Goal: Transaction & Acquisition: Purchase product/service

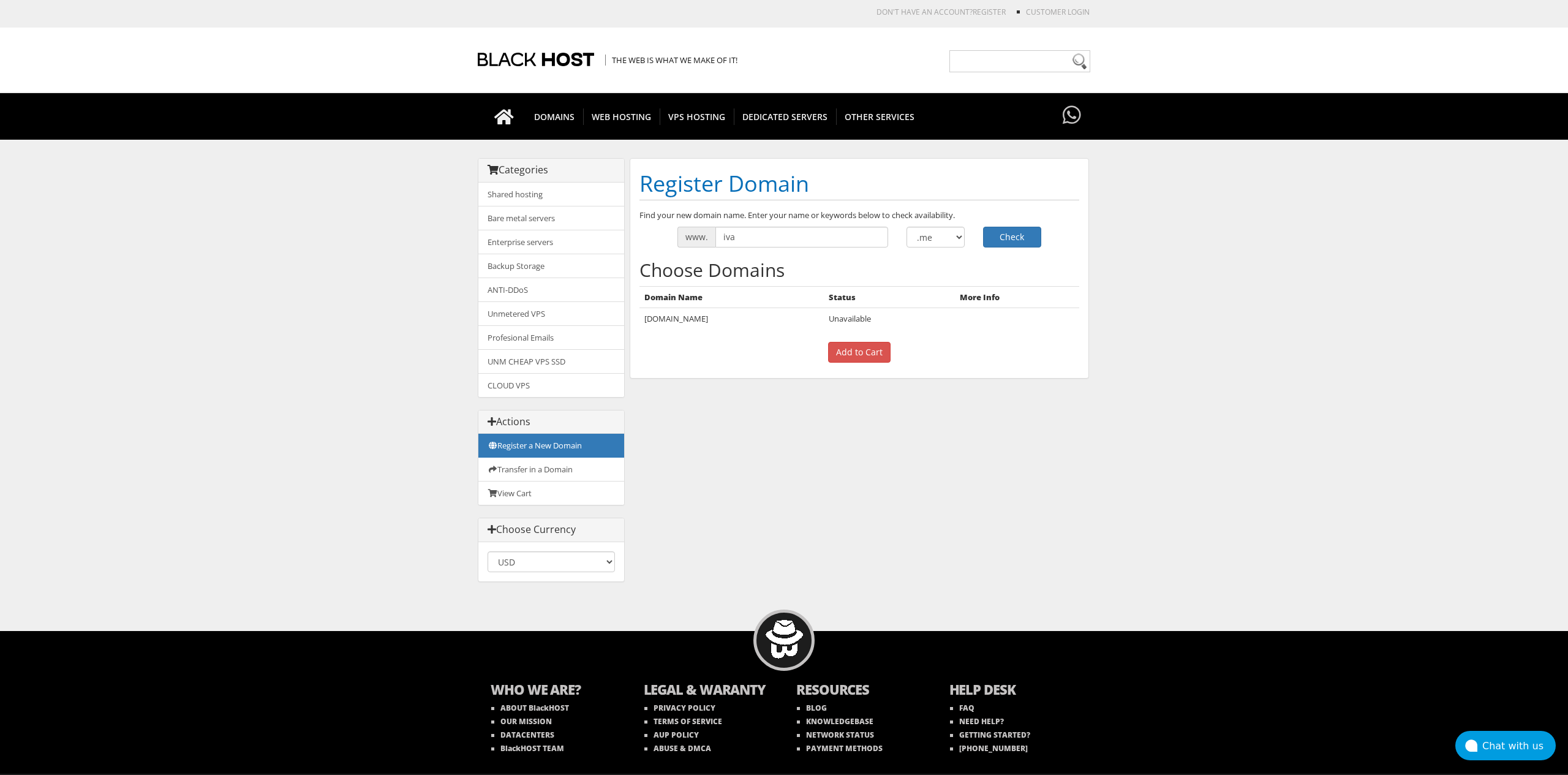
drag, startPoint x: 0, startPoint y: 0, endPoint x: 747, endPoint y: 238, distance: 784.0
click at [747, 238] on input "iva" at bounding box center [802, 236] width 173 height 21
click at [770, 240] on input "iva" at bounding box center [802, 236] width 173 height 21
type input "cvetanovska"
click at [927, 230] on select ".com .net .org .us .info .biz" at bounding box center [935, 236] width 58 height 21
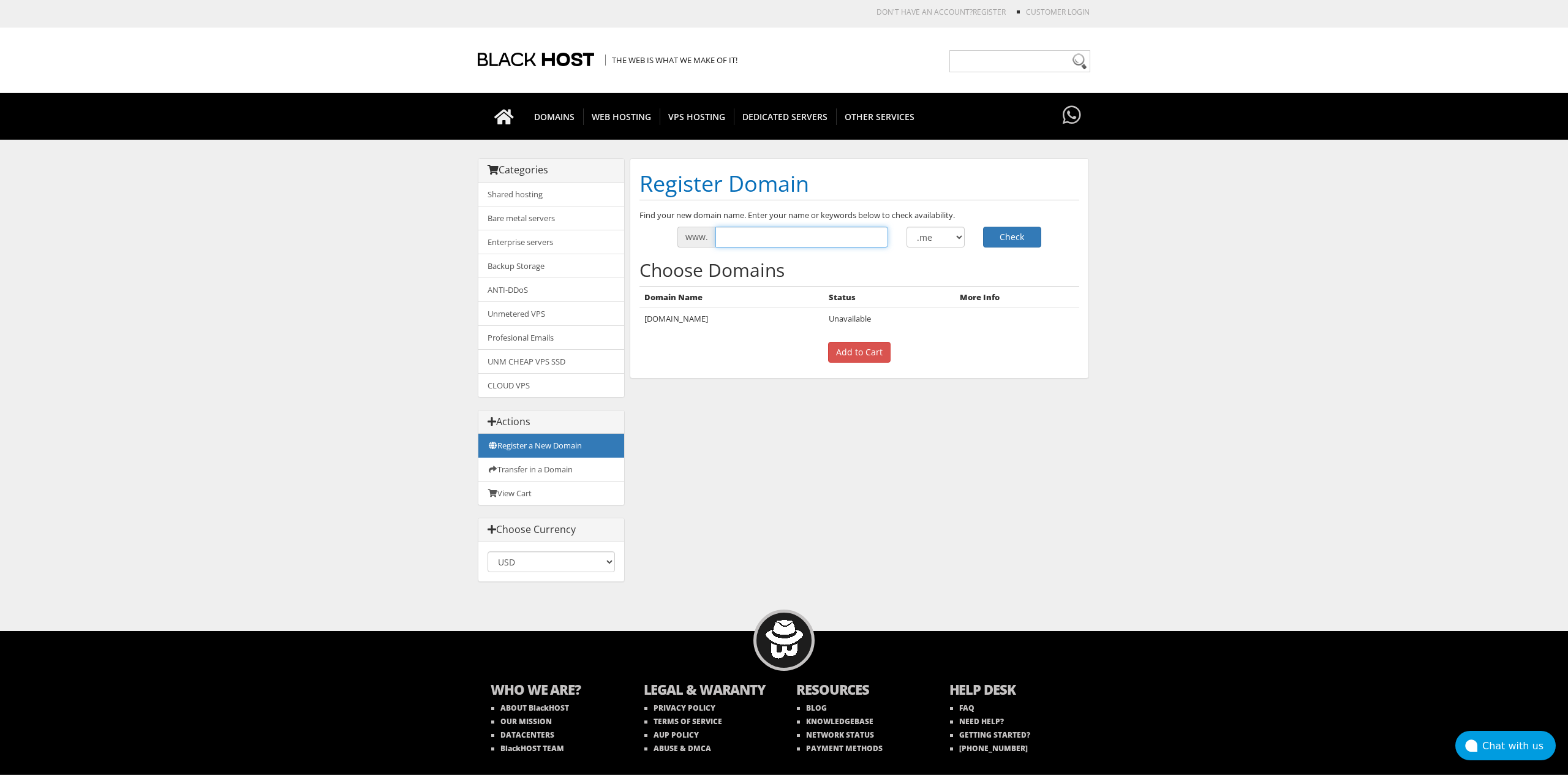
drag, startPoint x: 801, startPoint y: 227, endPoint x: 799, endPoint y: 235, distance: 8.2
click at [801, 229] on input "text" at bounding box center [802, 236] width 173 height 21
type input "ivacvet"
click at [983, 226] on button "Check" at bounding box center [1012, 236] width 58 height 21
click at [757, 238] on input "ivacvet" at bounding box center [802, 236] width 173 height 21
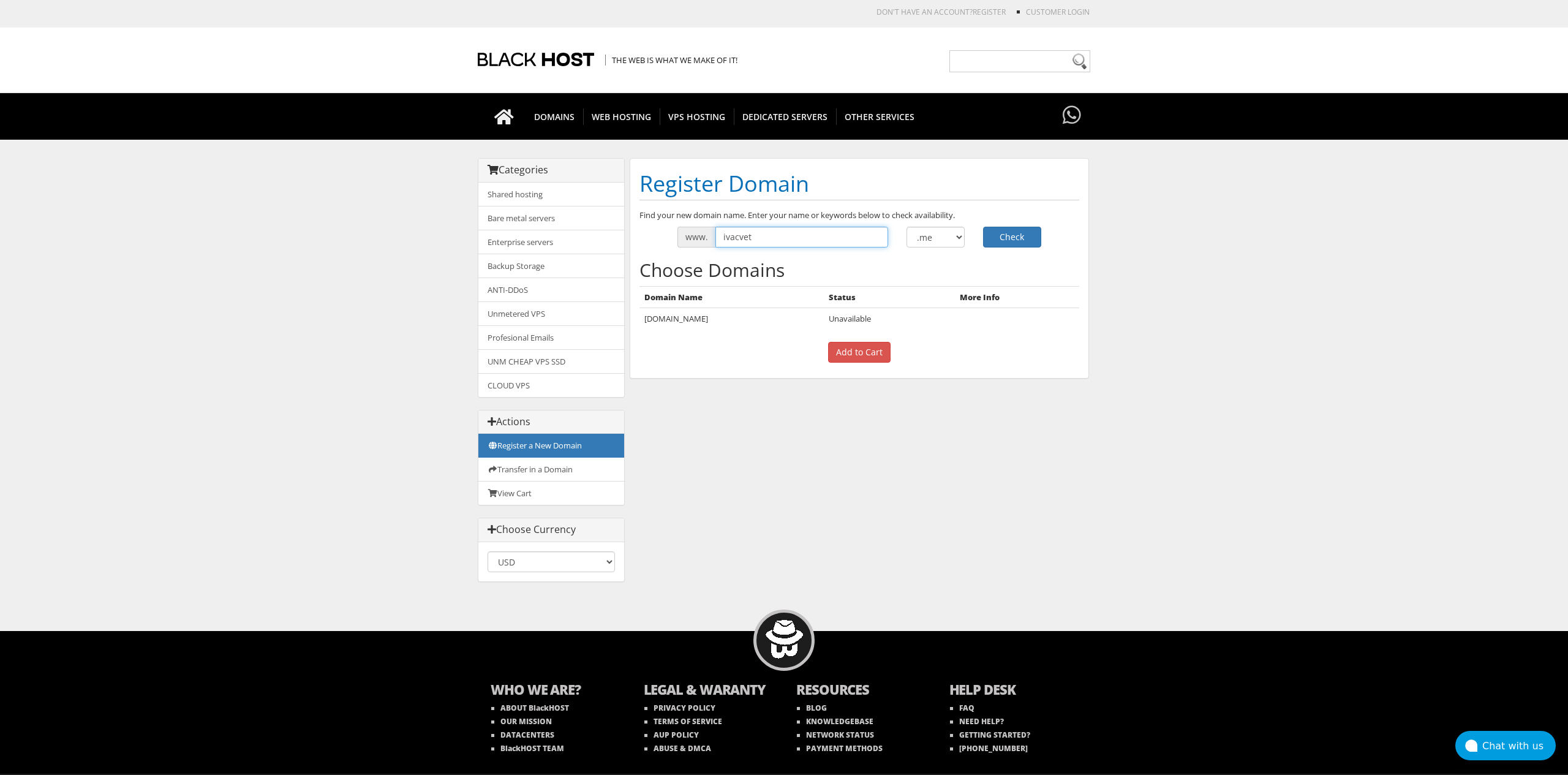
click at [757, 238] on input "ivacvet" at bounding box center [802, 236] width 173 height 21
click at [950, 231] on select ".com .net .org .us .info .biz" at bounding box center [935, 236] width 58 height 21
select select ".com"
click at [1004, 234] on button "Check" at bounding box center [1012, 236] width 58 height 21
click at [764, 239] on input "ivacvet" at bounding box center [802, 236] width 173 height 21
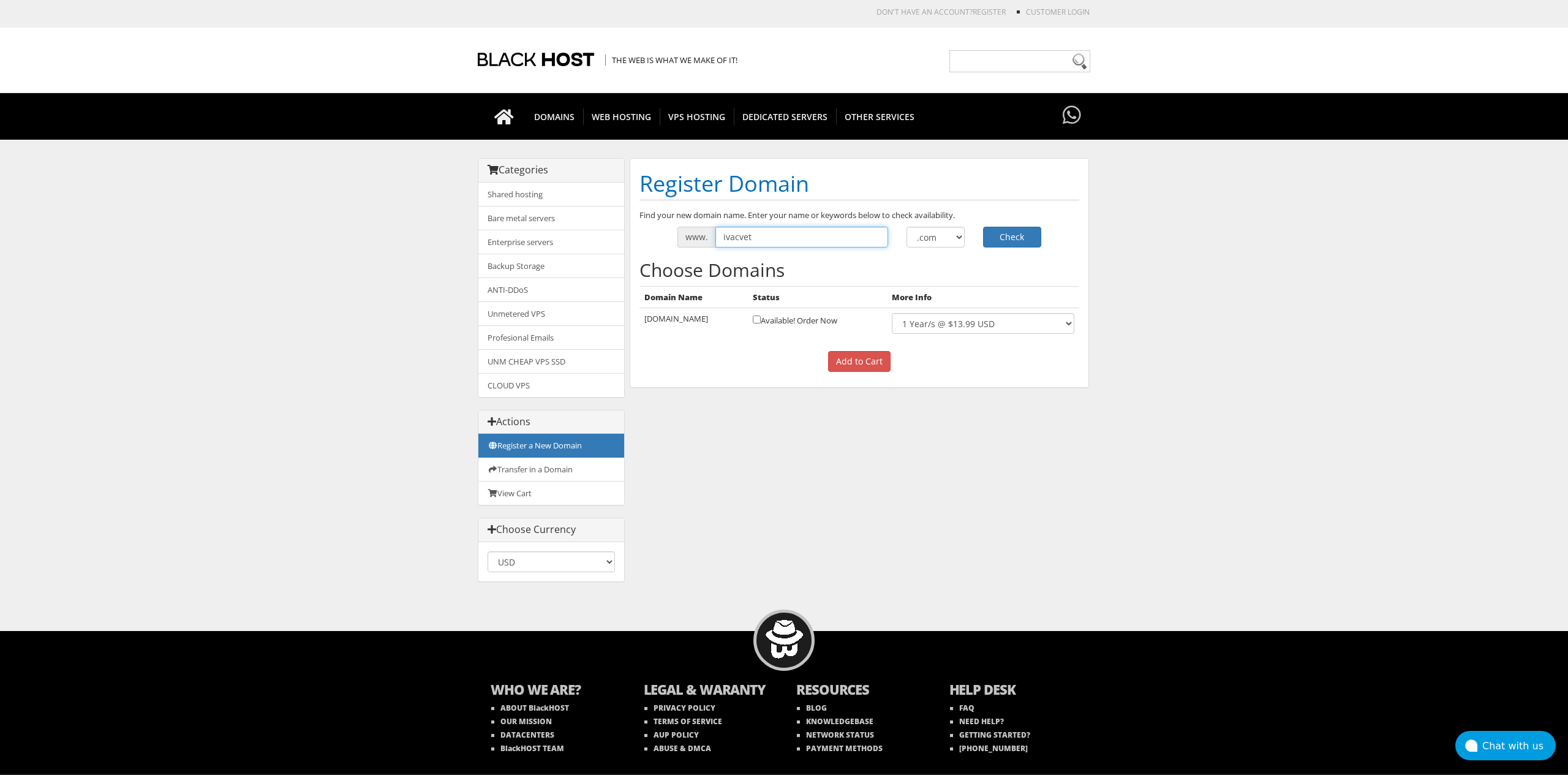
click at [764, 239] on input "ivacvet" at bounding box center [802, 236] width 173 height 21
click at [947, 319] on select "1 Year/s @ $13.99 USD" at bounding box center [983, 323] width 182 height 21
click at [746, 240] on input "text" at bounding box center [802, 236] width 173 height 21
click at [744, 243] on input "text" at bounding box center [802, 236] width 173 height 21
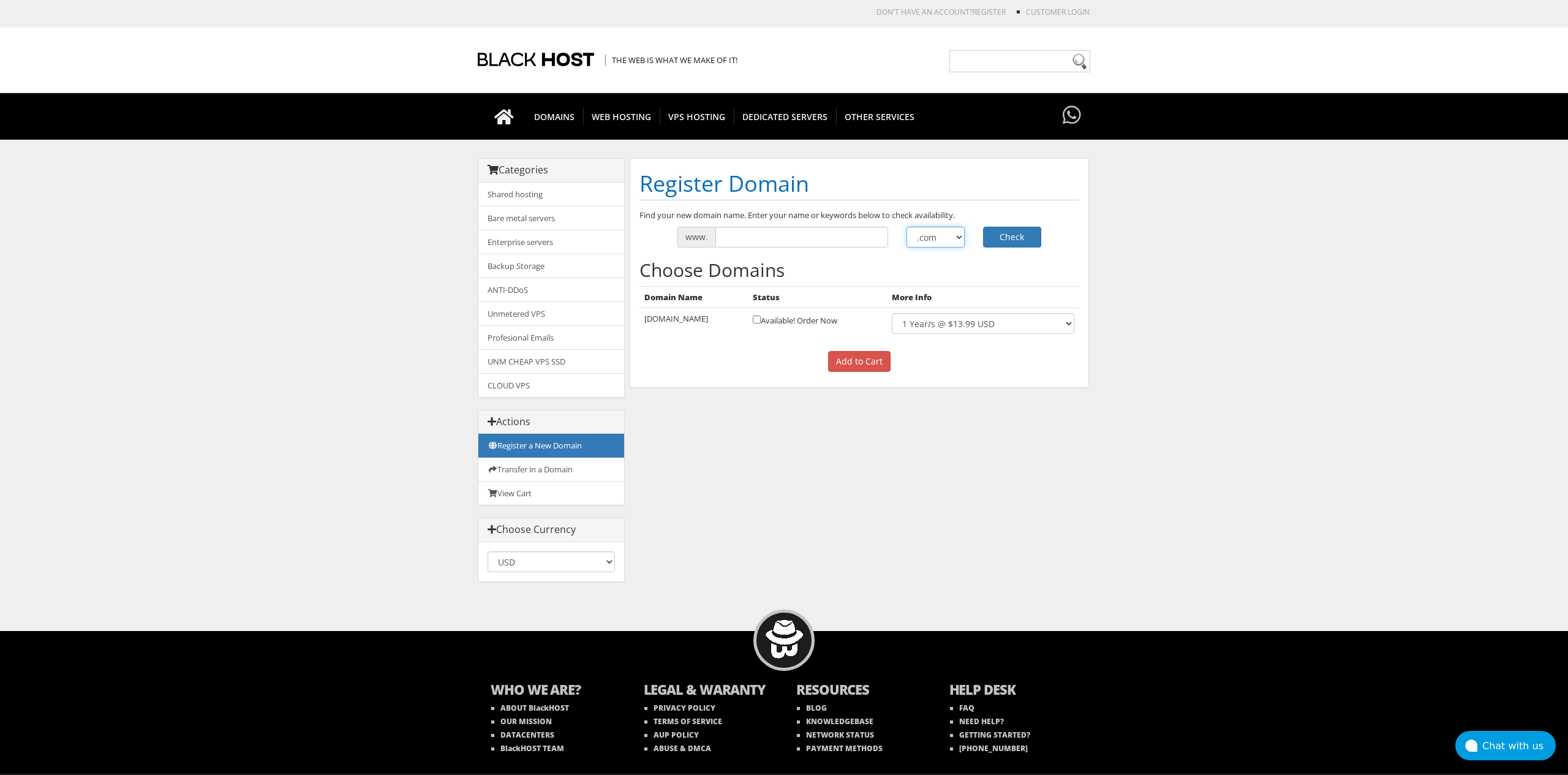
click at [937, 235] on select ".com .net .org .us .info .biz" at bounding box center [935, 236] width 58 height 21
select select ".me"
click at [763, 251] on div "Find your new domain name. Enter your name or keywords below to check availabil…" at bounding box center [859, 294] width 458 height 169
click at [761, 244] on input "text" at bounding box center [802, 236] width 173 height 21
type input "ivka"
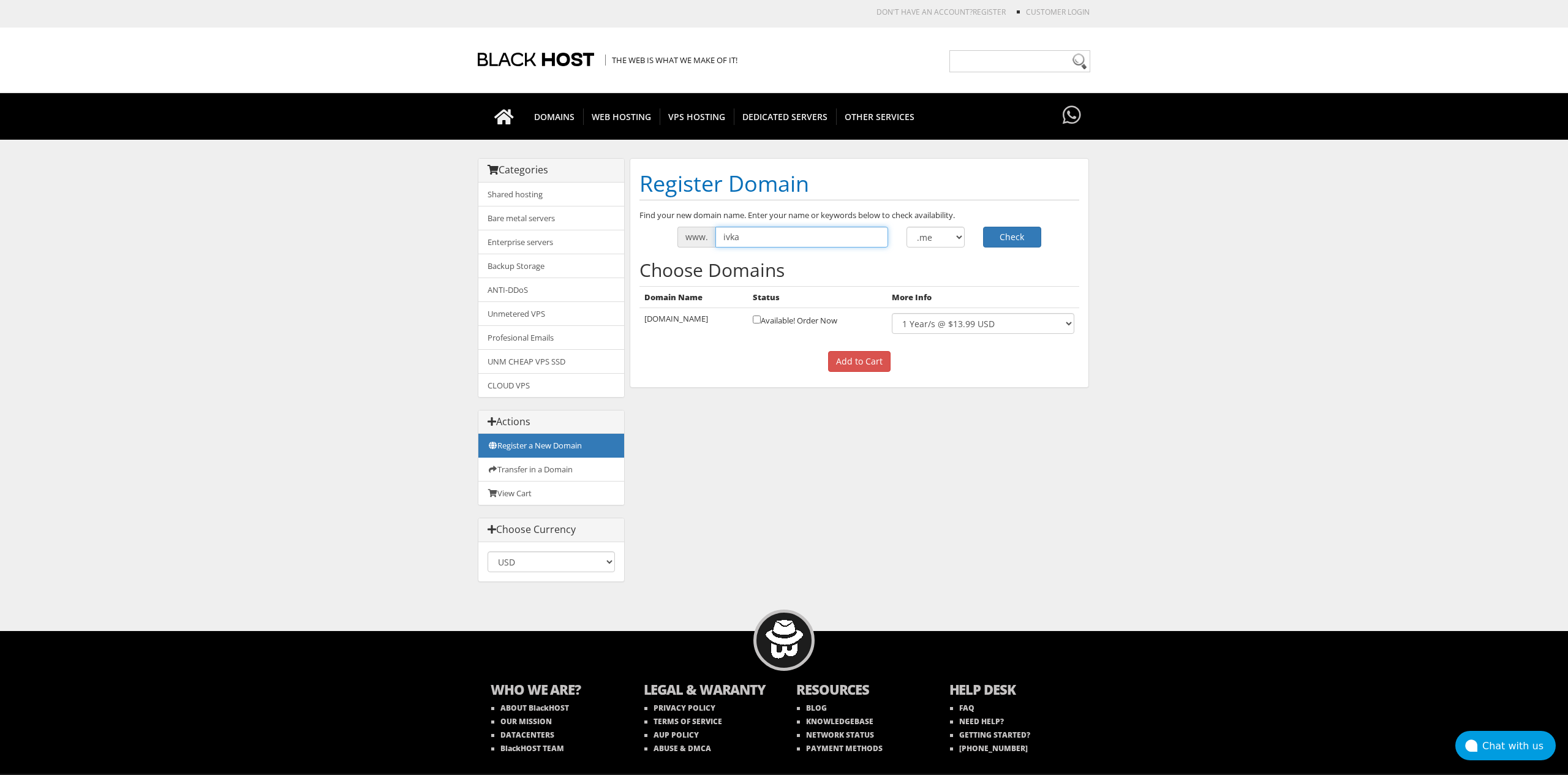
click at [983, 226] on button "Check" at bounding box center [1012, 236] width 58 height 21
click at [822, 243] on input "ivka" at bounding box center [802, 236] width 173 height 21
type input "ivkamivkapivka"
click at [983, 226] on button "Check" at bounding box center [1012, 236] width 58 height 21
click at [1012, 243] on button "Check" at bounding box center [1012, 236] width 58 height 21
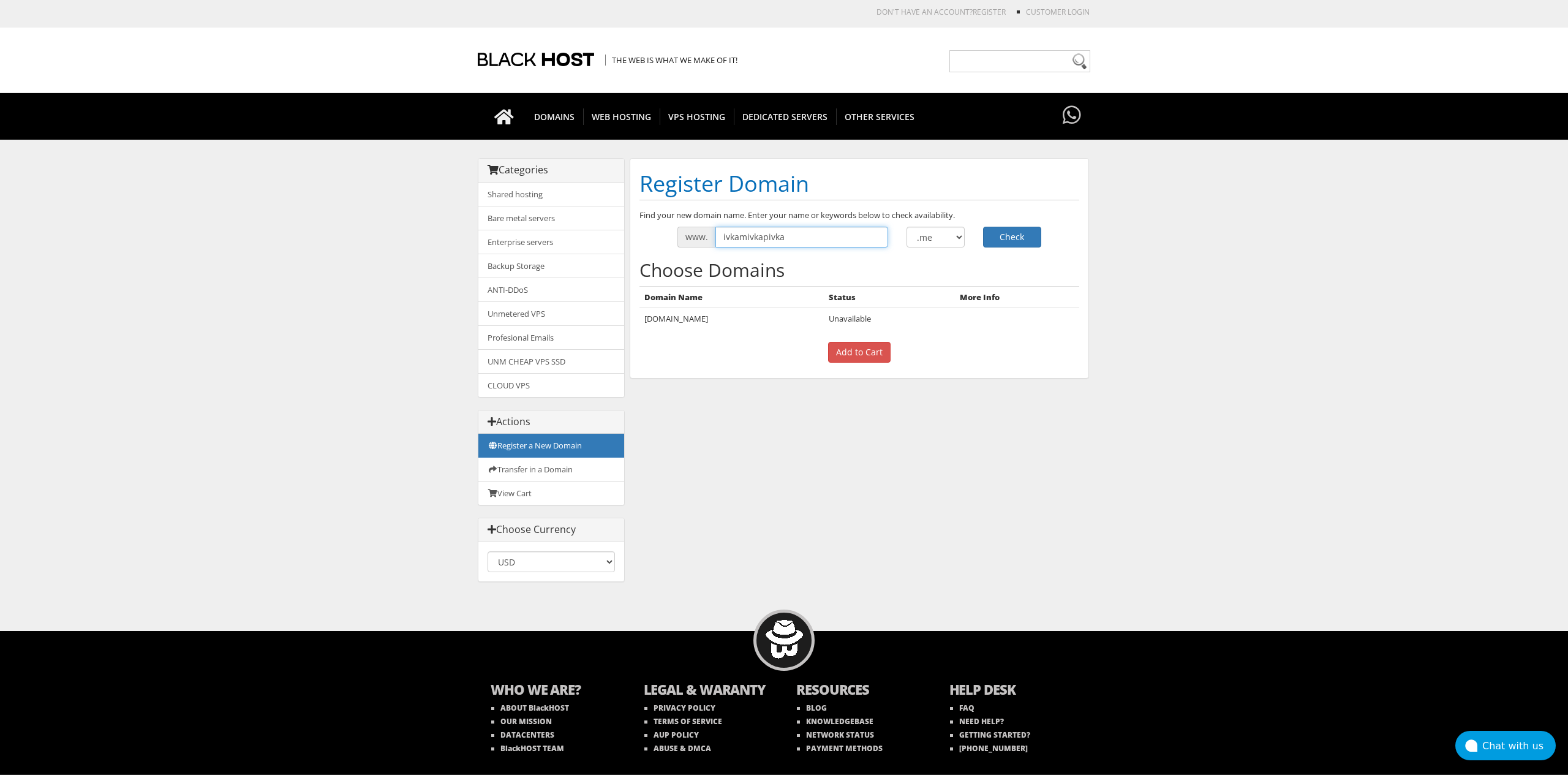
click at [801, 243] on input "ivkamivkapivka" at bounding box center [802, 236] width 173 height 21
type input "helloiva"
click at [963, 240] on select ".com .net .org .us .info .biz" at bounding box center [935, 236] width 58 height 21
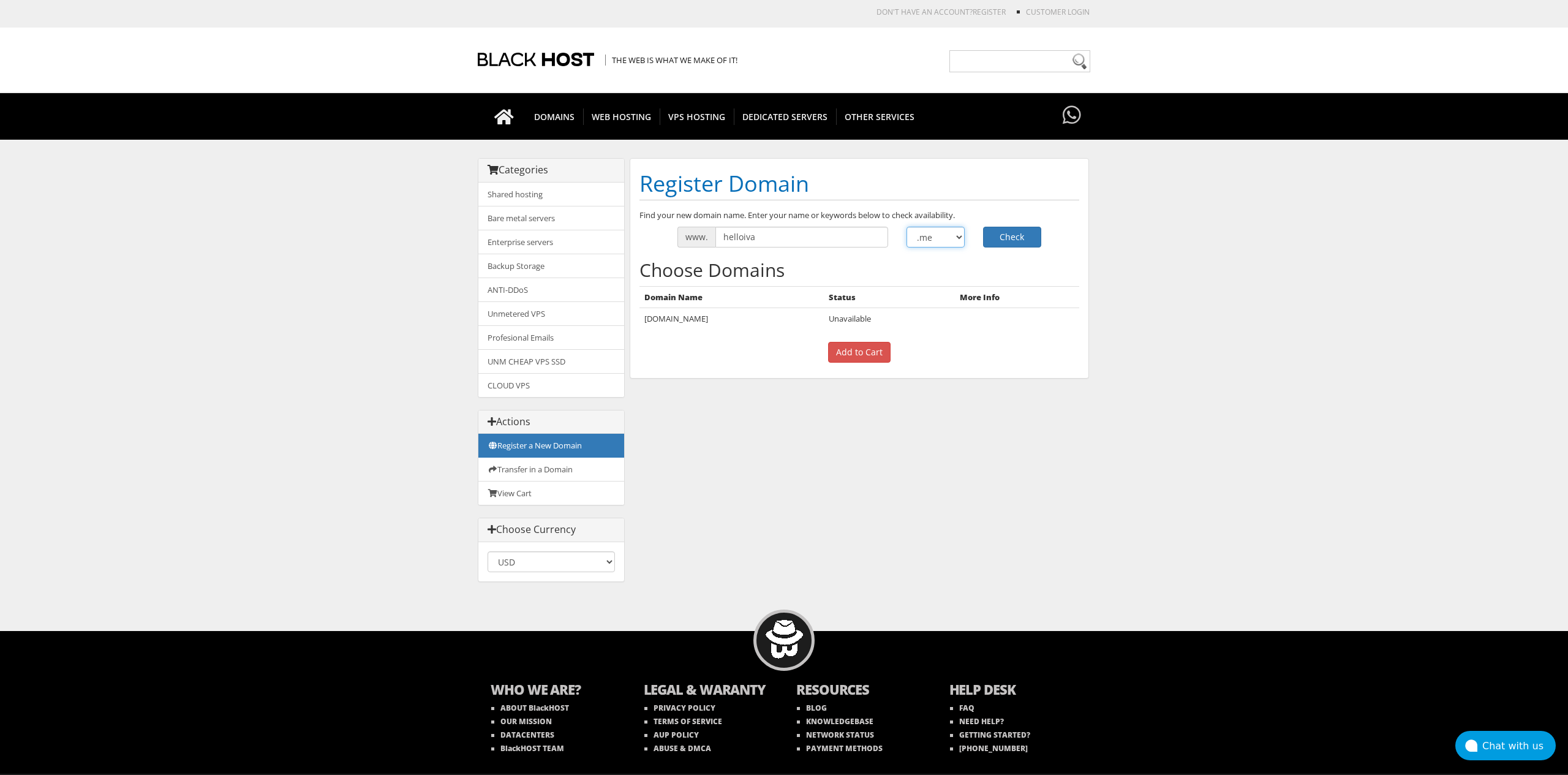
select select ".com"
click at [1013, 232] on button "Check" at bounding box center [1012, 236] width 58 height 21
drag, startPoint x: 743, startPoint y: 238, endPoint x: 671, endPoint y: 237, distance: 72.0
click at [687, 237] on div "www. helloiva" at bounding box center [783, 236] width 211 height 21
type input "heyiva"
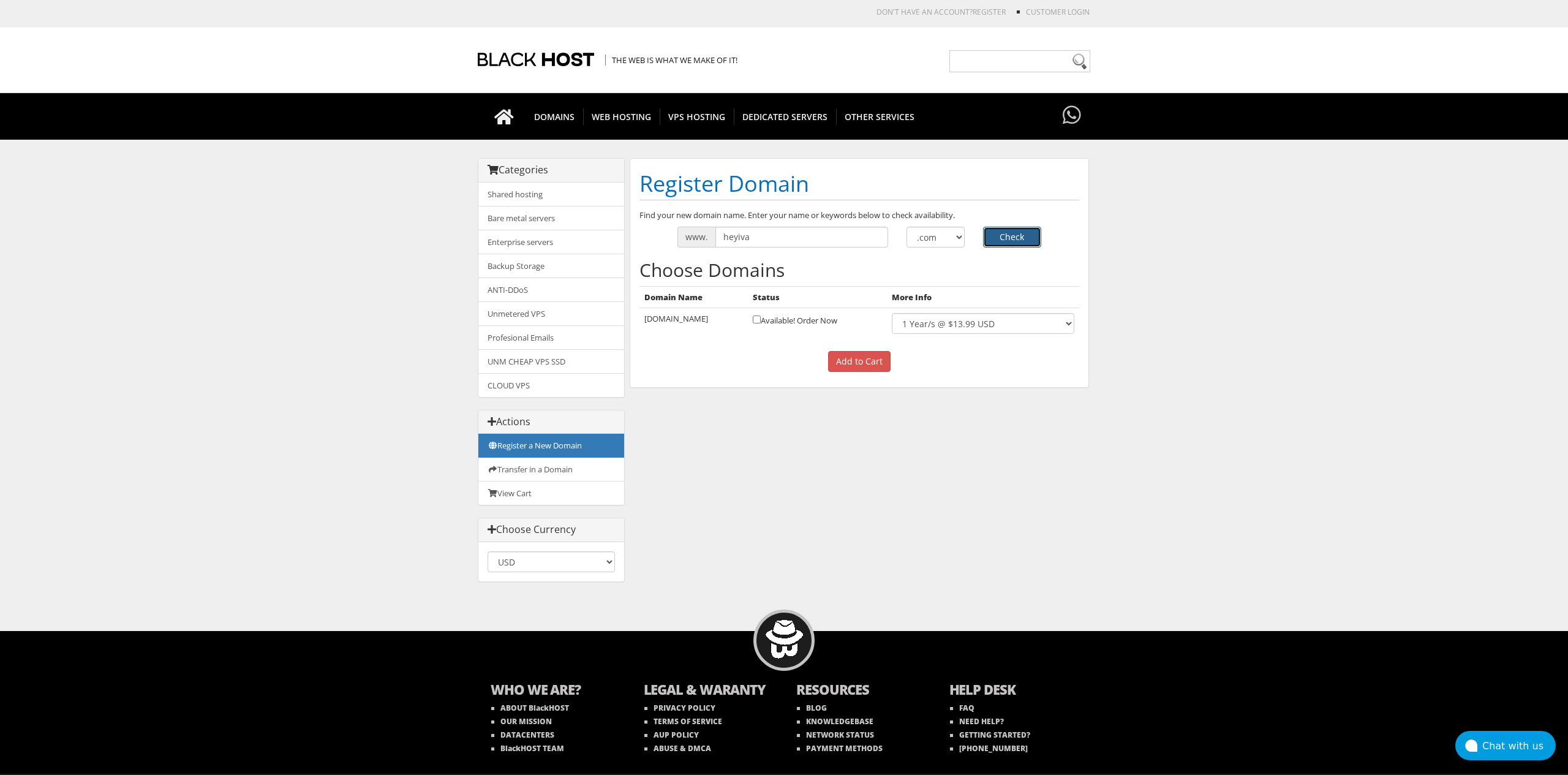
click at [1011, 246] on button "Check" at bounding box center [1012, 236] width 58 height 21
click at [767, 240] on input "heyiva" at bounding box center [802, 236] width 173 height 21
click at [843, 255] on div "Find your new domain name. Enter your name or keywords below to check availabil…" at bounding box center [859, 294] width 458 height 169
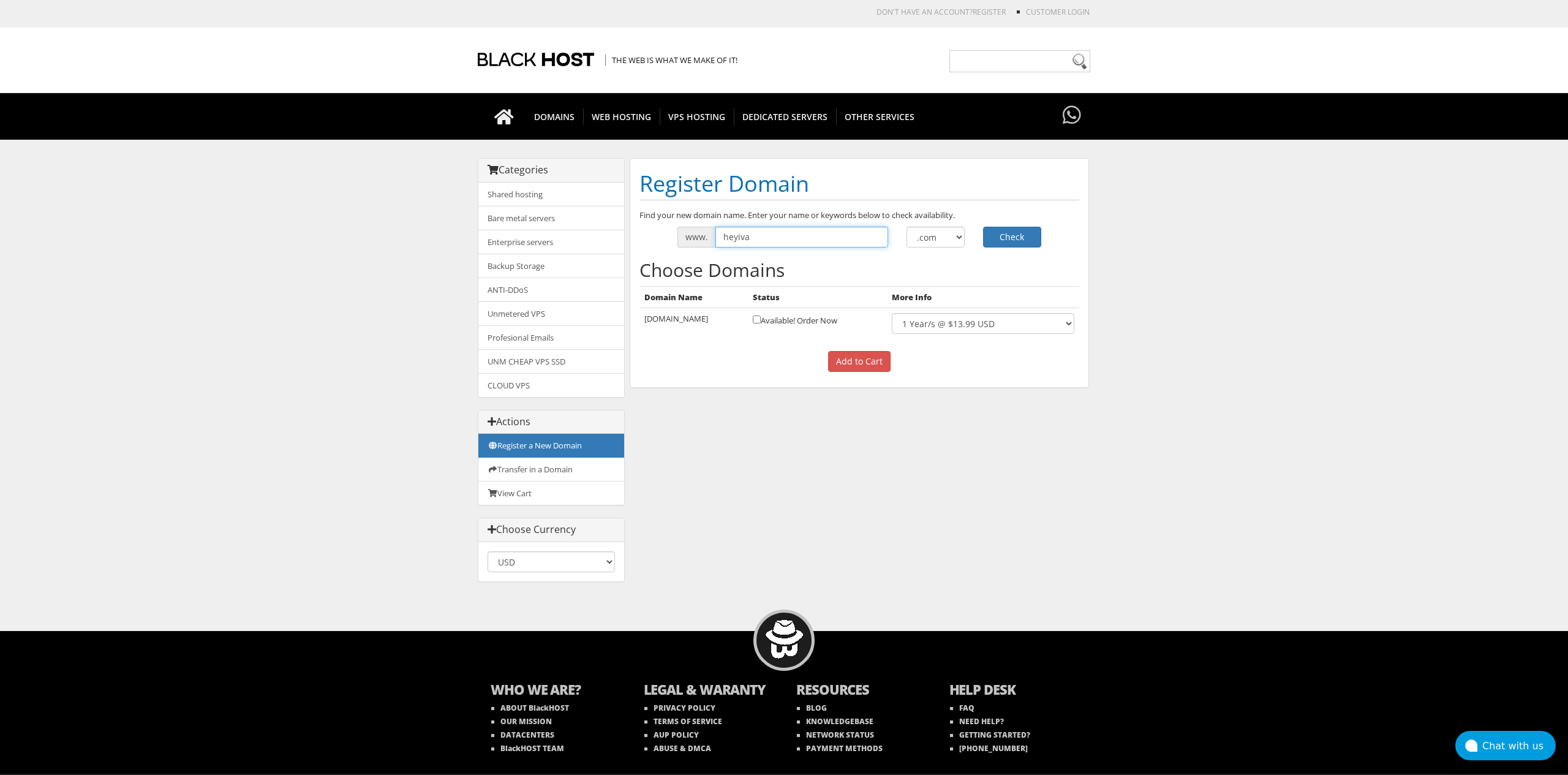
click at [767, 243] on input "heyiva" at bounding box center [802, 236] width 173 height 21
drag, startPoint x: 767, startPoint y: 243, endPoint x: 772, endPoint y: 260, distance: 17.7
click at [767, 243] on input "heyiva" at bounding box center [802, 236] width 173 height 21
drag, startPoint x: 893, startPoint y: 269, endPoint x: 921, endPoint y: 236, distance: 43.3
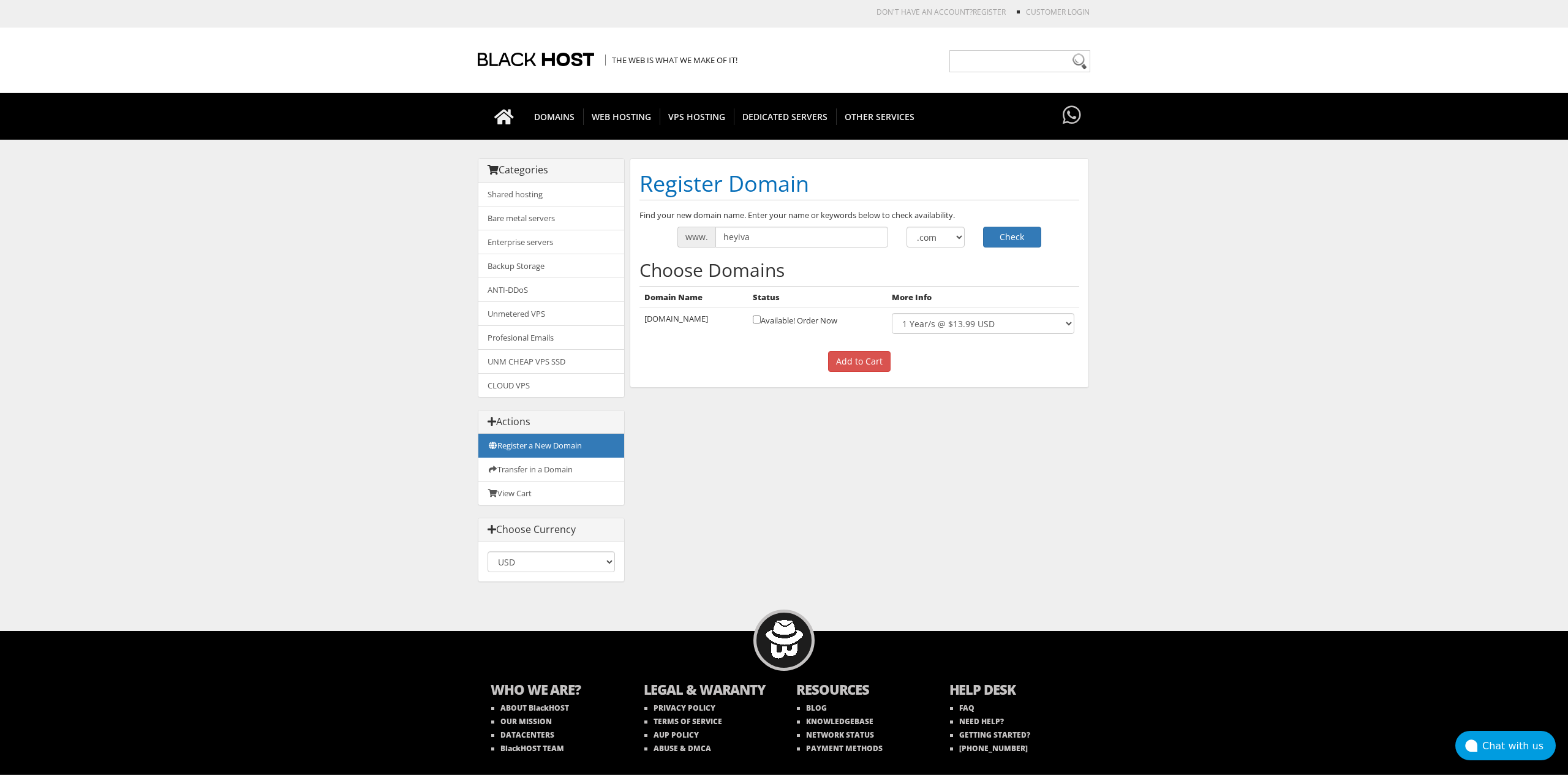
click at [893, 269] on h2 "Choose Domains" at bounding box center [859, 270] width 440 height 20
click at [923, 233] on select ".com .net .org .us .info .biz" at bounding box center [935, 236] width 58 height 21
select select ".me"
click at [1008, 226] on button "Check" at bounding box center [1012, 236] width 58 height 21
click at [792, 229] on input "heyiva" at bounding box center [802, 236] width 173 height 21
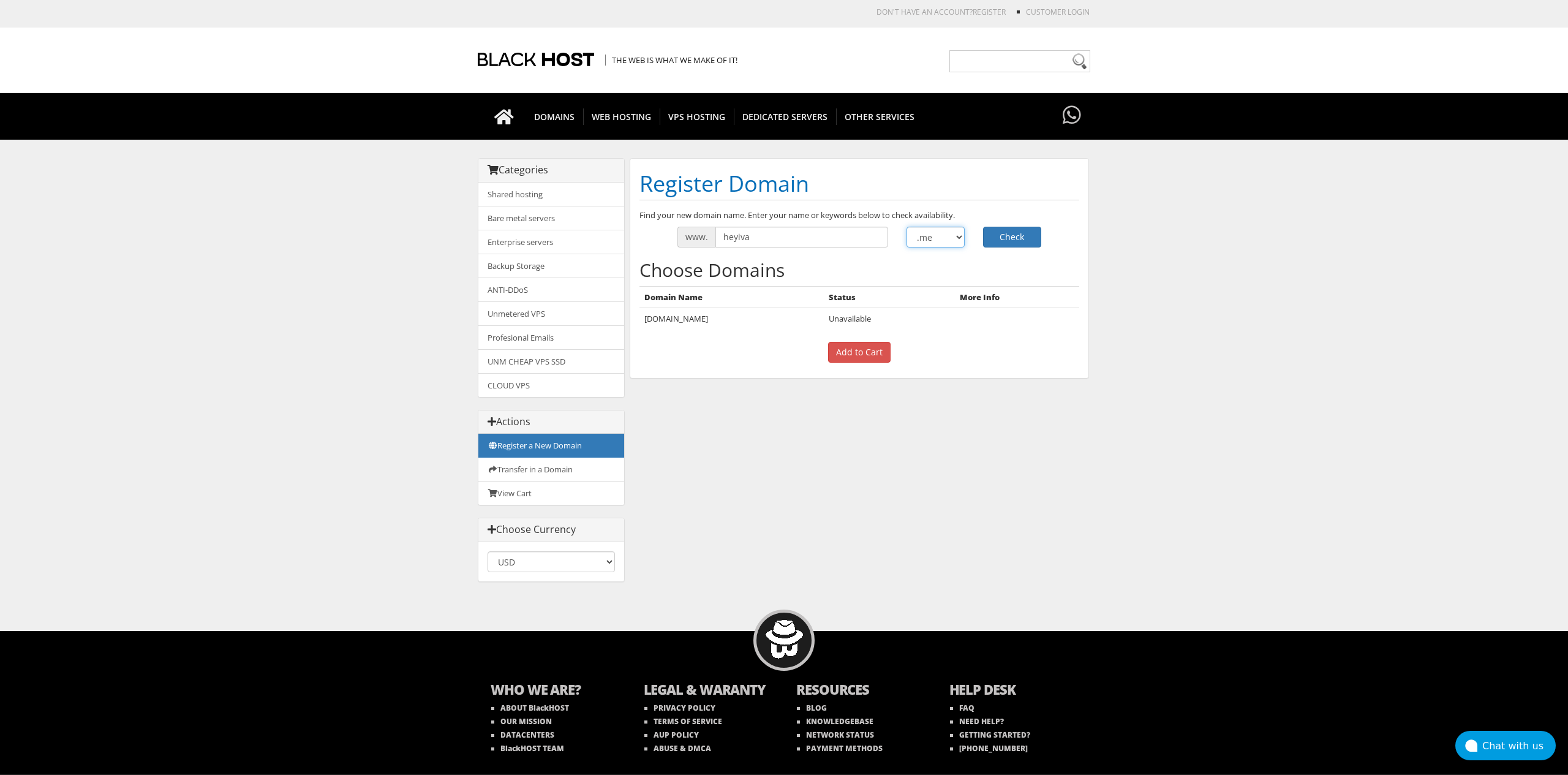
click at [935, 232] on select ".com .net .org .us .info .biz" at bounding box center [935, 236] width 58 height 21
select select ".com"
click at [1011, 234] on button "Check" at bounding box center [1012, 236] width 58 height 21
click at [753, 321] on input "checkbox" at bounding box center [757, 319] width 8 height 8
checkbox input "true"
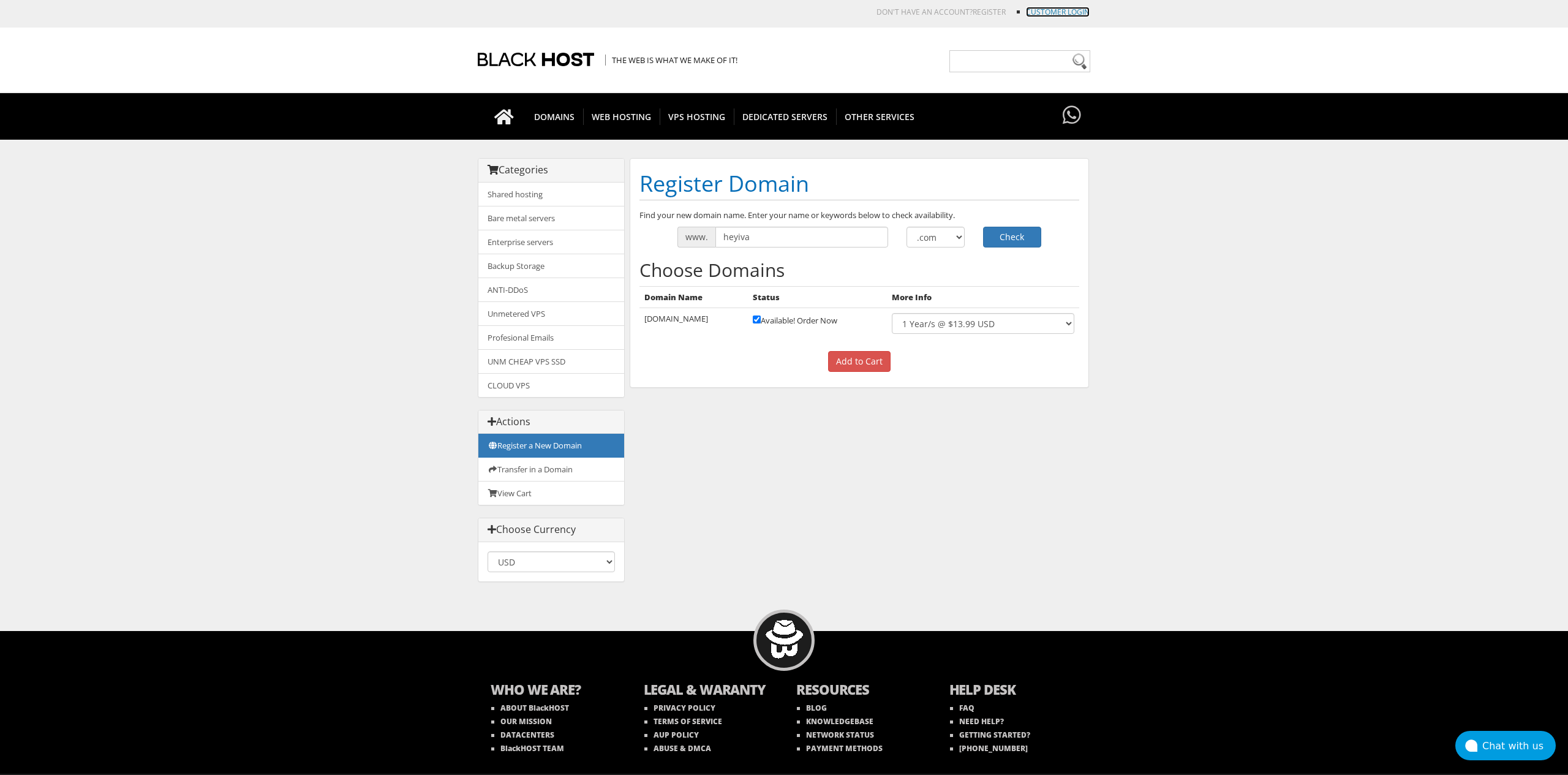
click at [1068, 9] on link "Customer Login" at bounding box center [1058, 12] width 63 height 10
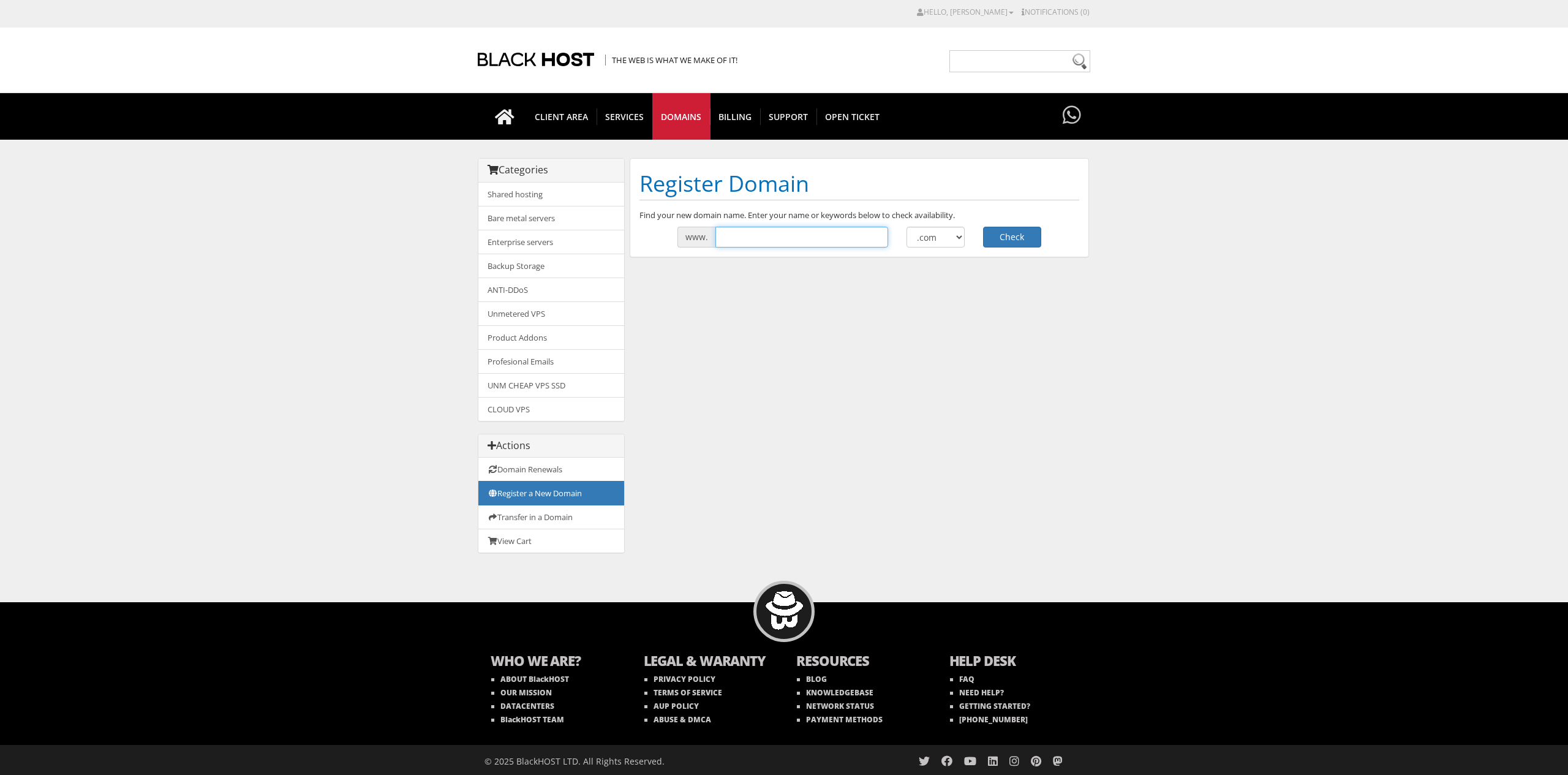
drag, startPoint x: 727, startPoint y: 242, endPoint x: 750, endPoint y: 248, distance: 23.8
click at [727, 242] on input "text" at bounding box center [802, 236] width 173 height 21
type input "ivacvet"
type input "heyiva"
click at [1026, 236] on button "Check" at bounding box center [1012, 236] width 58 height 21
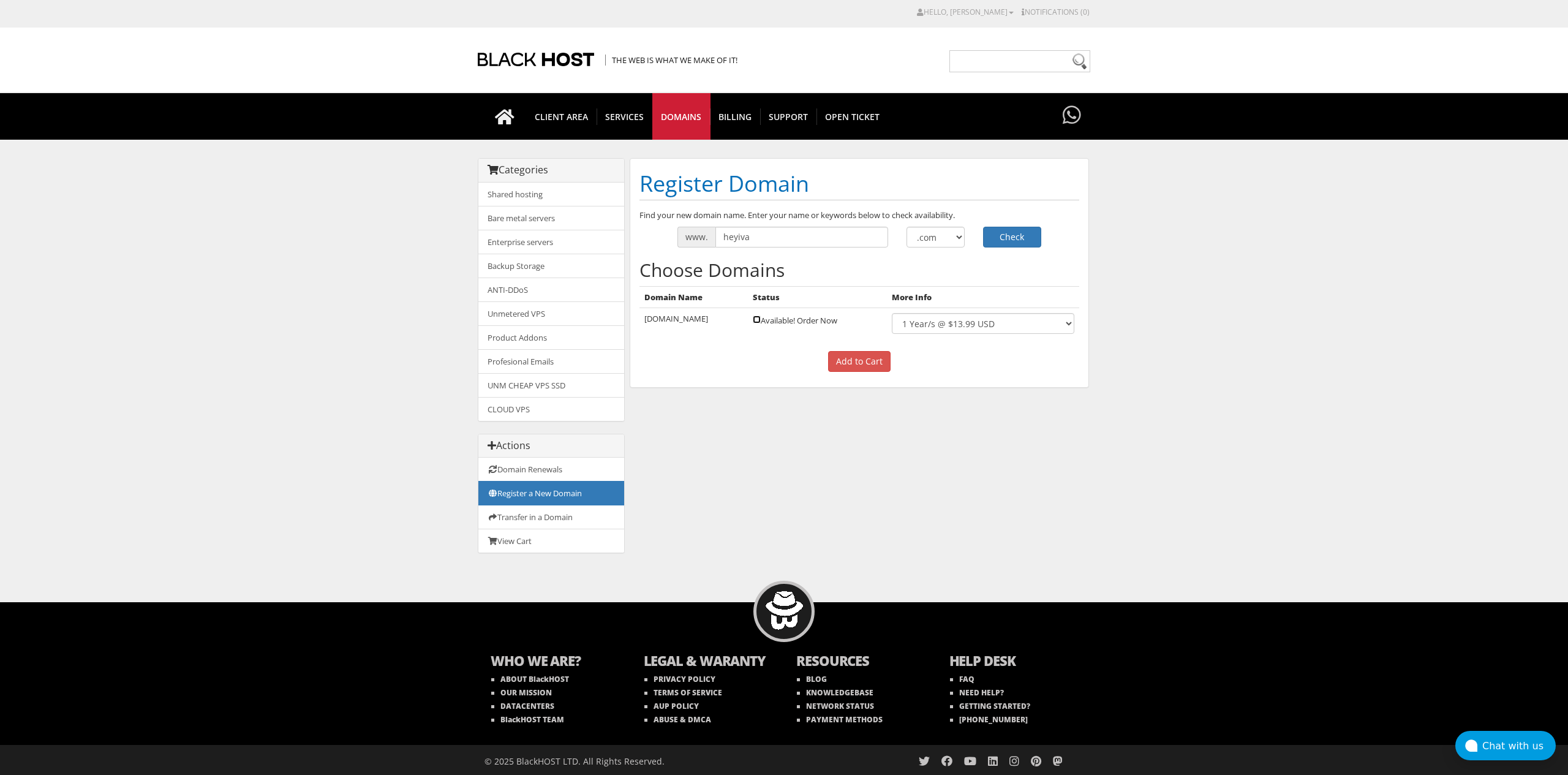
click at [753, 319] on input "checkbox" at bounding box center [757, 319] width 8 height 8
checkbox input "true"
click at [988, 331] on select "1 Year/s @ $13.99 USD" at bounding box center [983, 323] width 182 height 21
drag, startPoint x: 879, startPoint y: 360, endPoint x: 885, endPoint y: 367, distance: 9.2
click at [879, 360] on input "Add to Cart" at bounding box center [859, 361] width 63 height 21
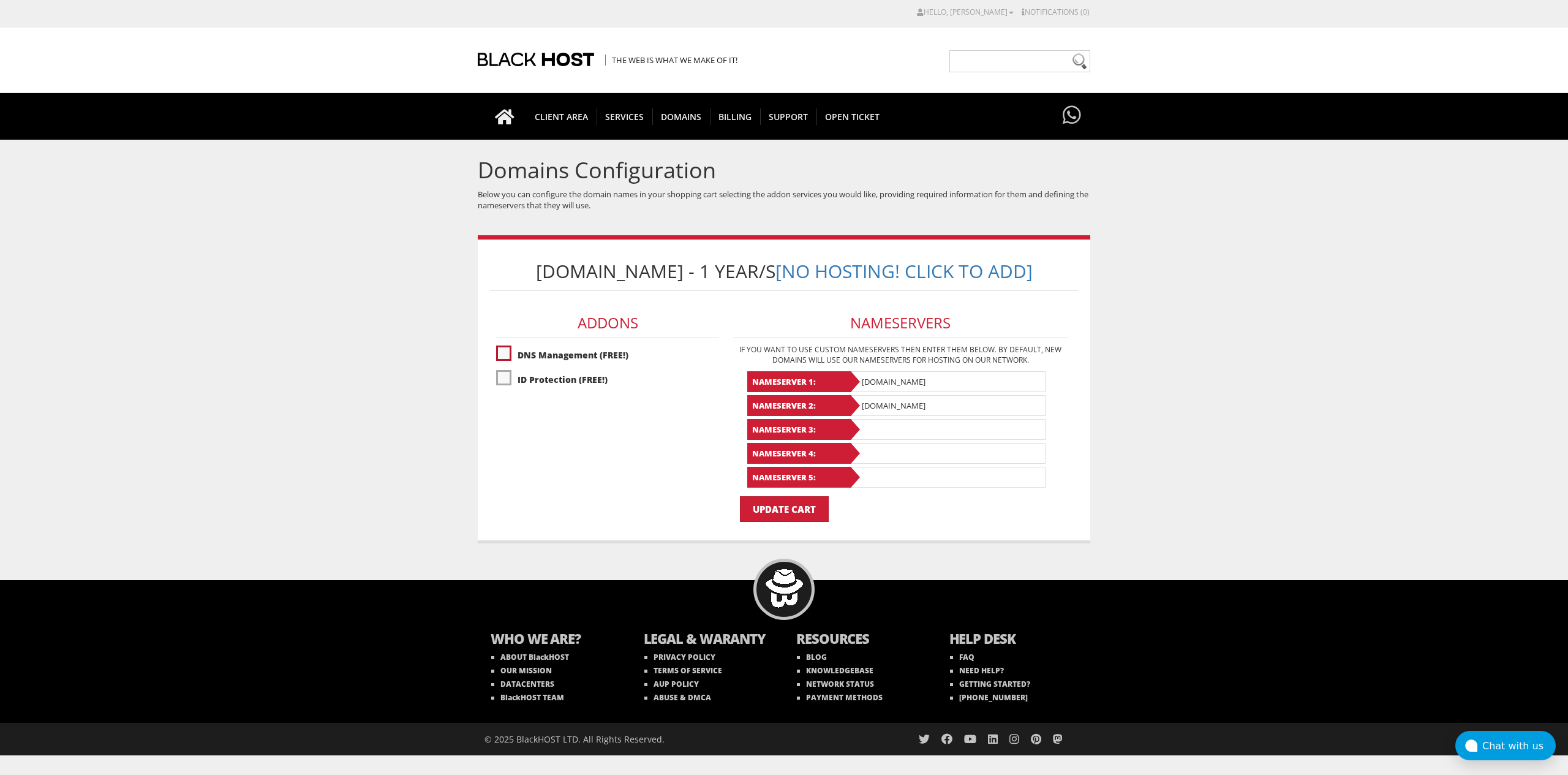
click at [507, 354] on label"] "DNS Management (FREE!)" at bounding box center [607, 355] width 223 height 22
checkbox input "true"
drag, startPoint x: 506, startPoint y: 375, endPoint x: 525, endPoint y: 393, distance: 26.2
click at [506, 375] on label"] "ID Protection (FREE!)" at bounding box center [607, 379] width 223 height 22
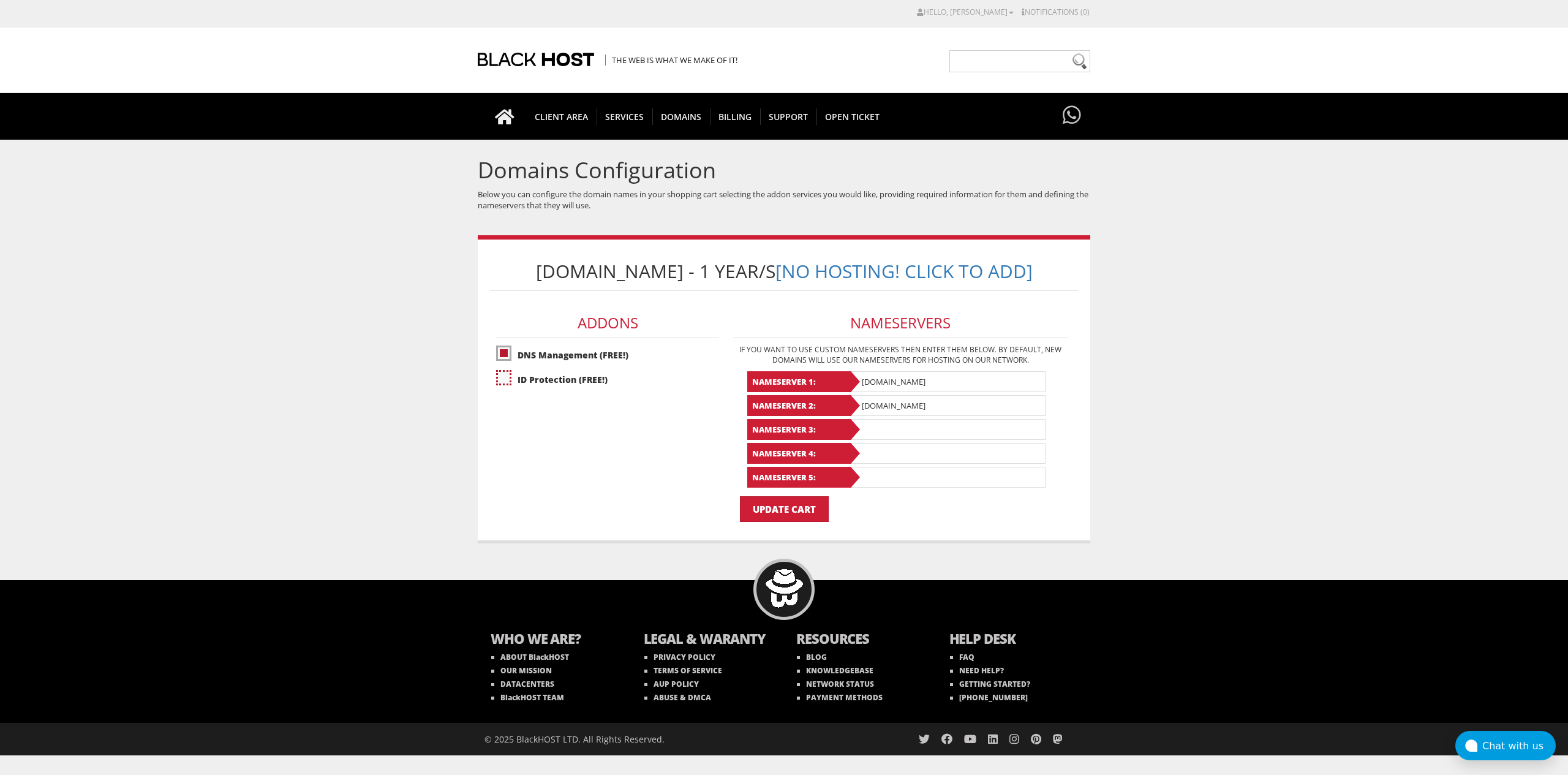
click at [505, 376] on label"] "ID Protection (FREE!)" at bounding box center [607, 379] width 223 height 22
checkbox input "false"
click at [779, 516] on input "Update Cart" at bounding box center [784, 508] width 89 height 25
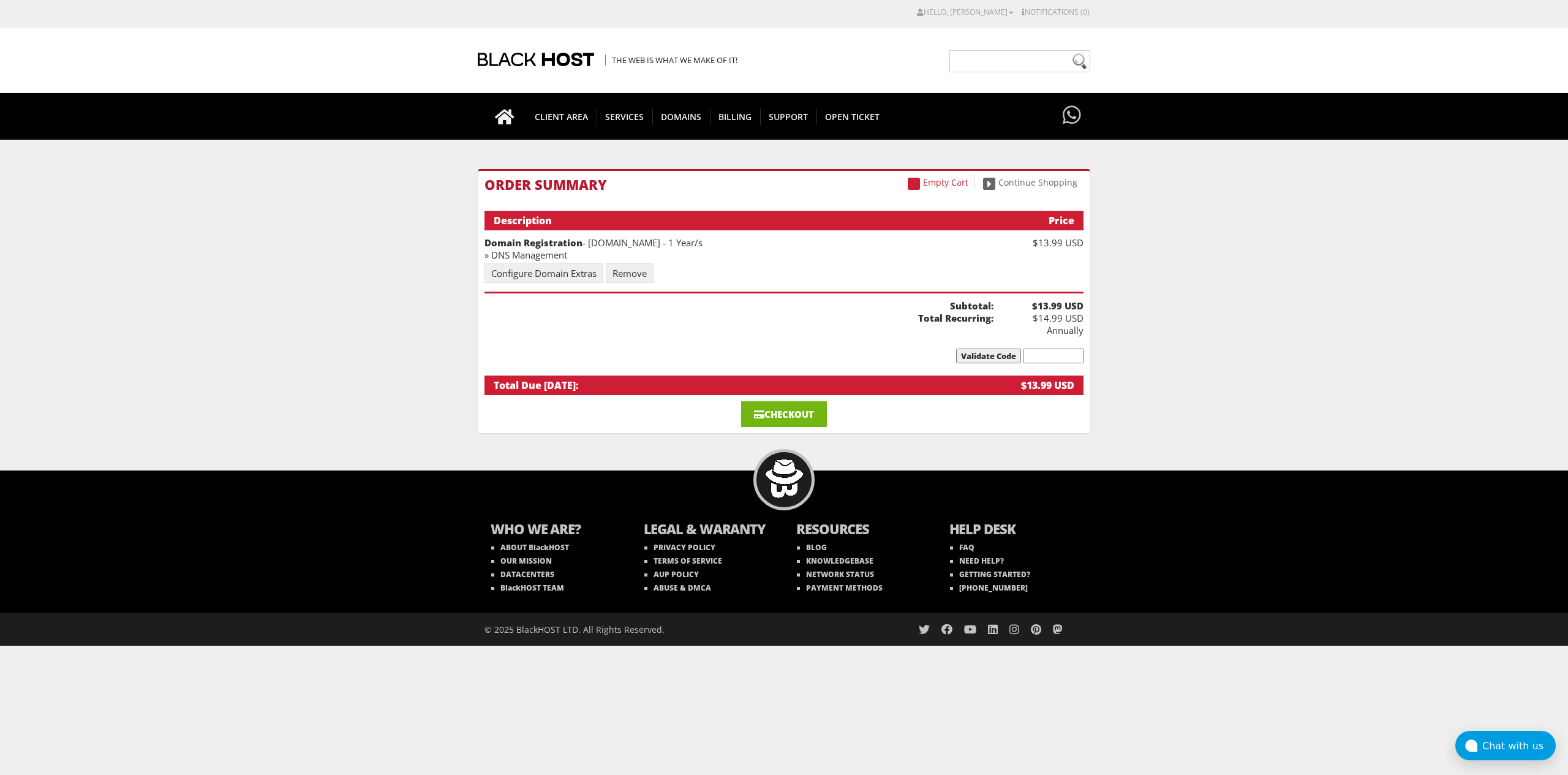
click at [781, 401] on link "Checkout" at bounding box center [784, 413] width 86 height 25
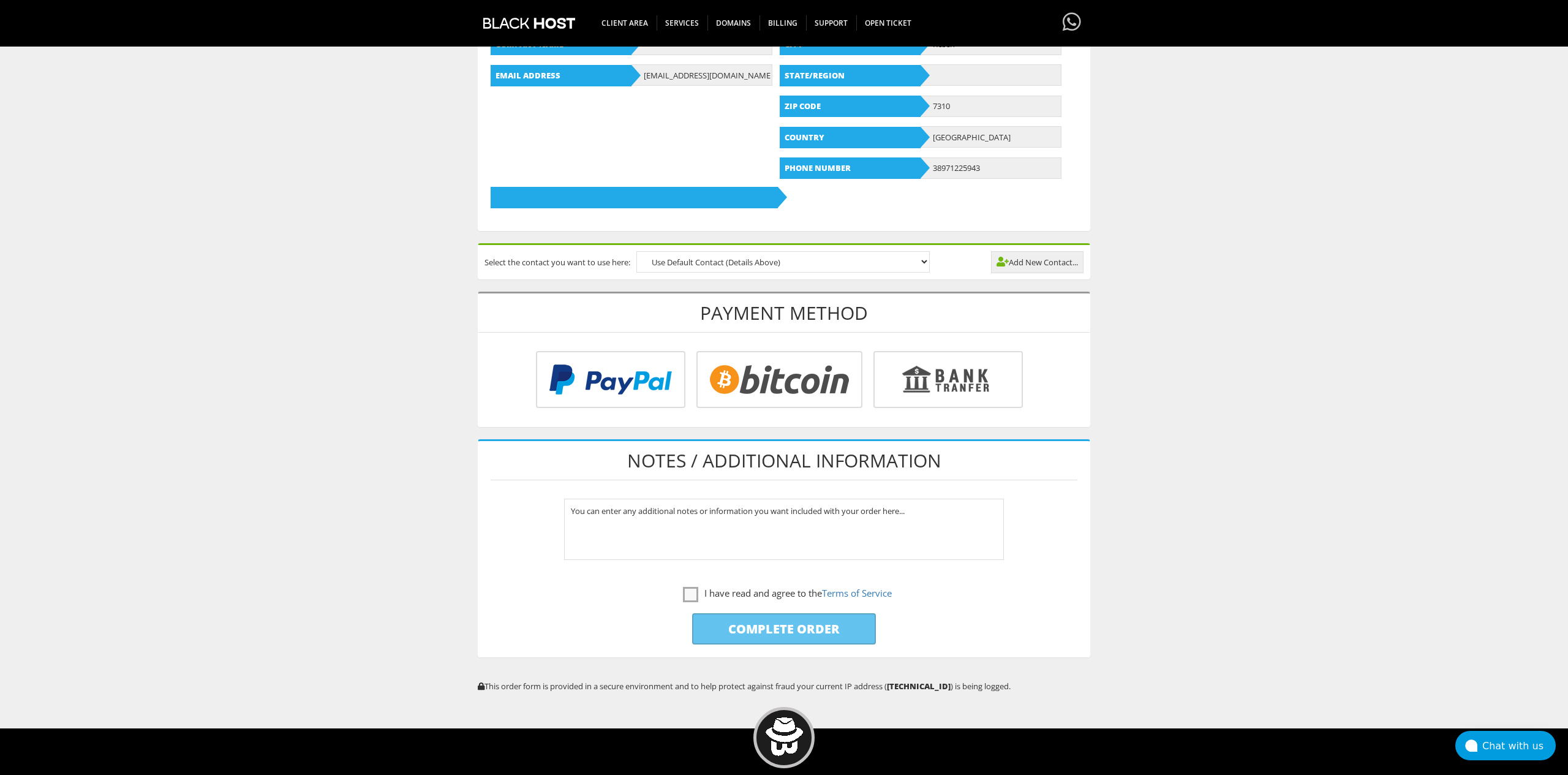
scroll to position [335, 0]
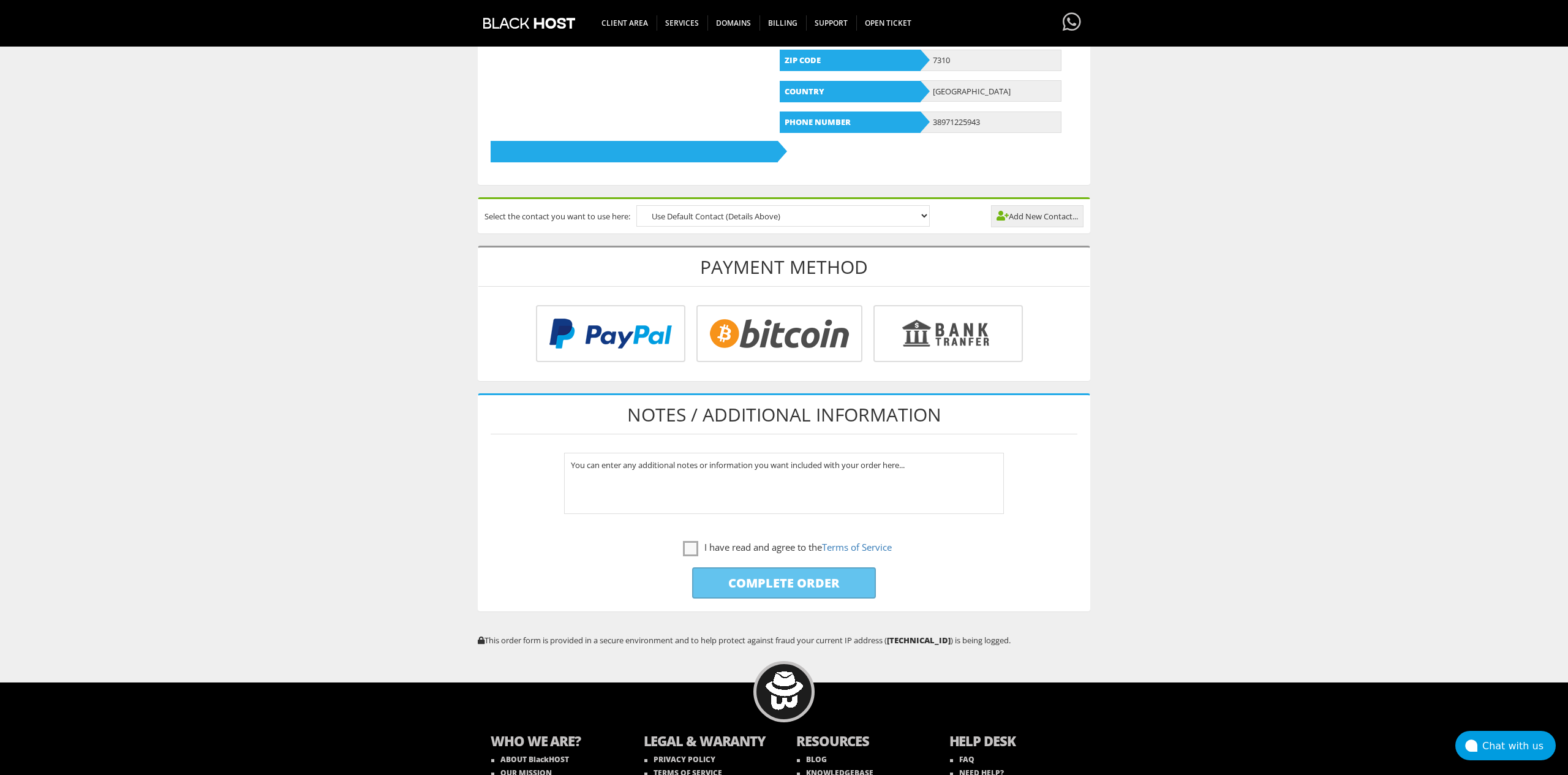
type input "stefanovskikruno@gmail.com"
click at [684, 348] on input "radio" at bounding box center [608, 336] width 149 height 57
radio input "true"
click at [684, 547] on label "I have read and agree to the Terms of Service" at bounding box center [787, 547] width 209 height 15
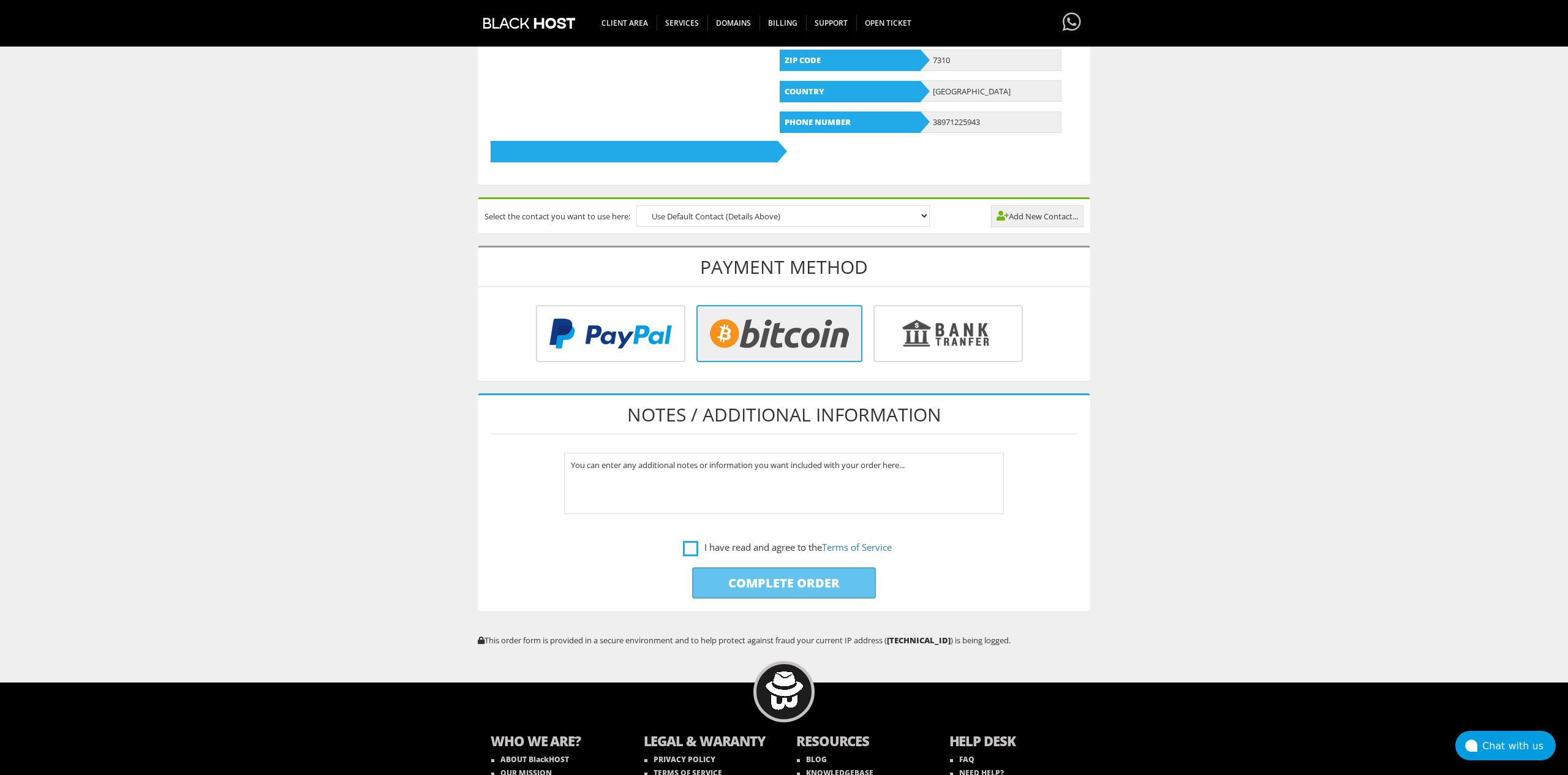
checkbox input "true"
click at [793, 586] on input "Complete Order" at bounding box center [784, 583] width 184 height 31
type input "Please Wait..."
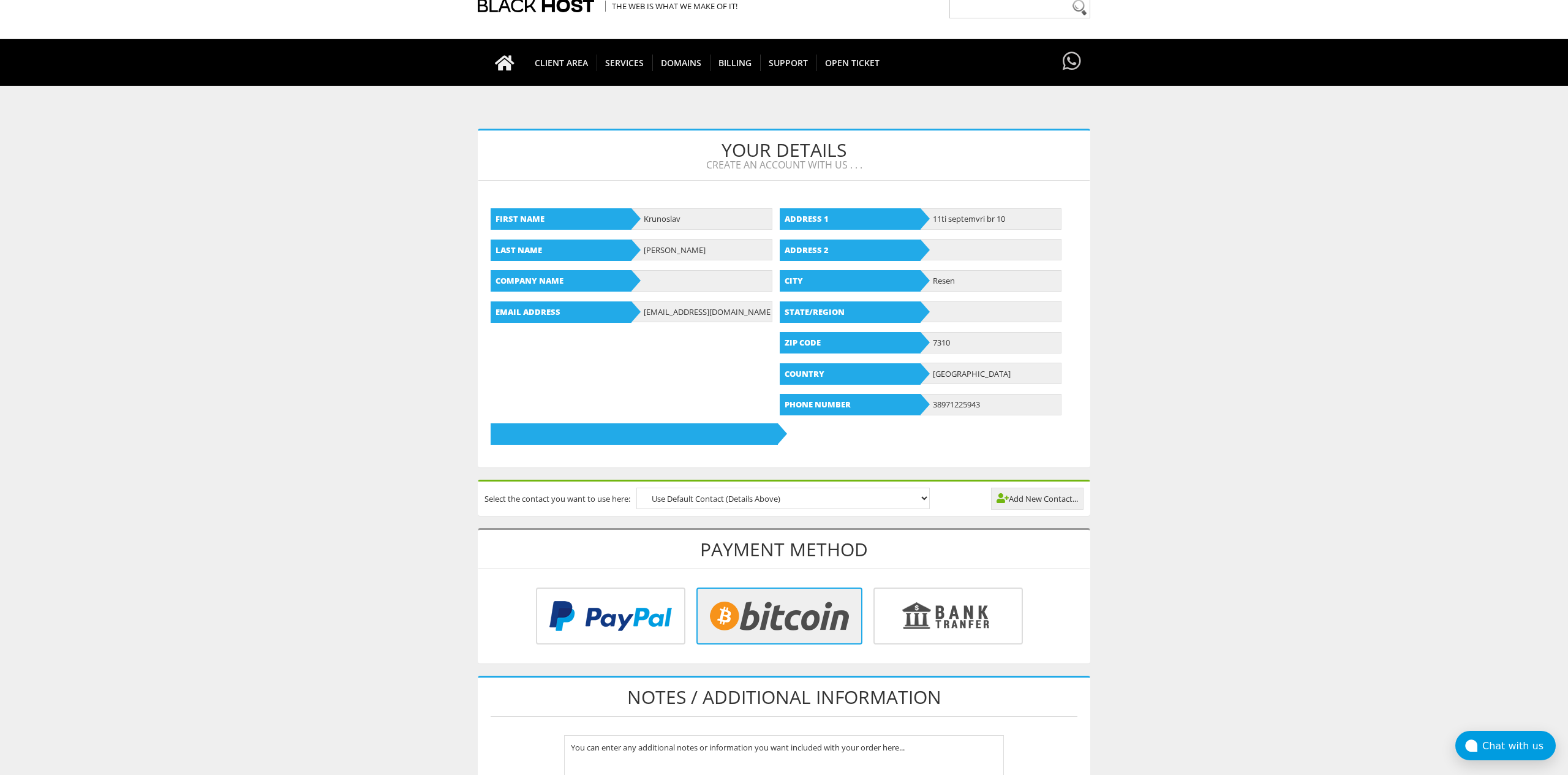
scroll to position [0, 0]
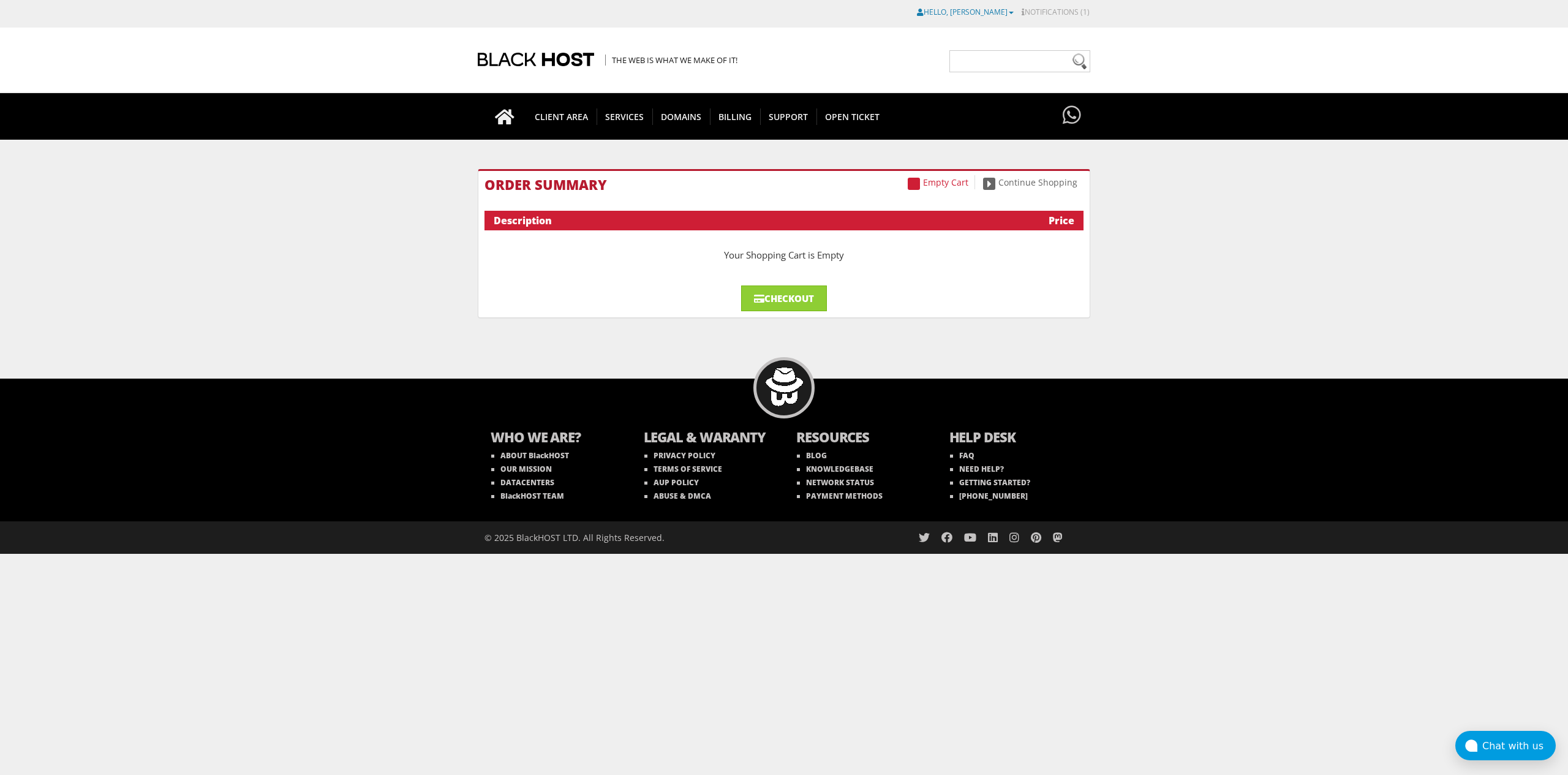
click at [950, 12] on link "Hello, [PERSON_NAME]" at bounding box center [965, 12] width 97 height 10
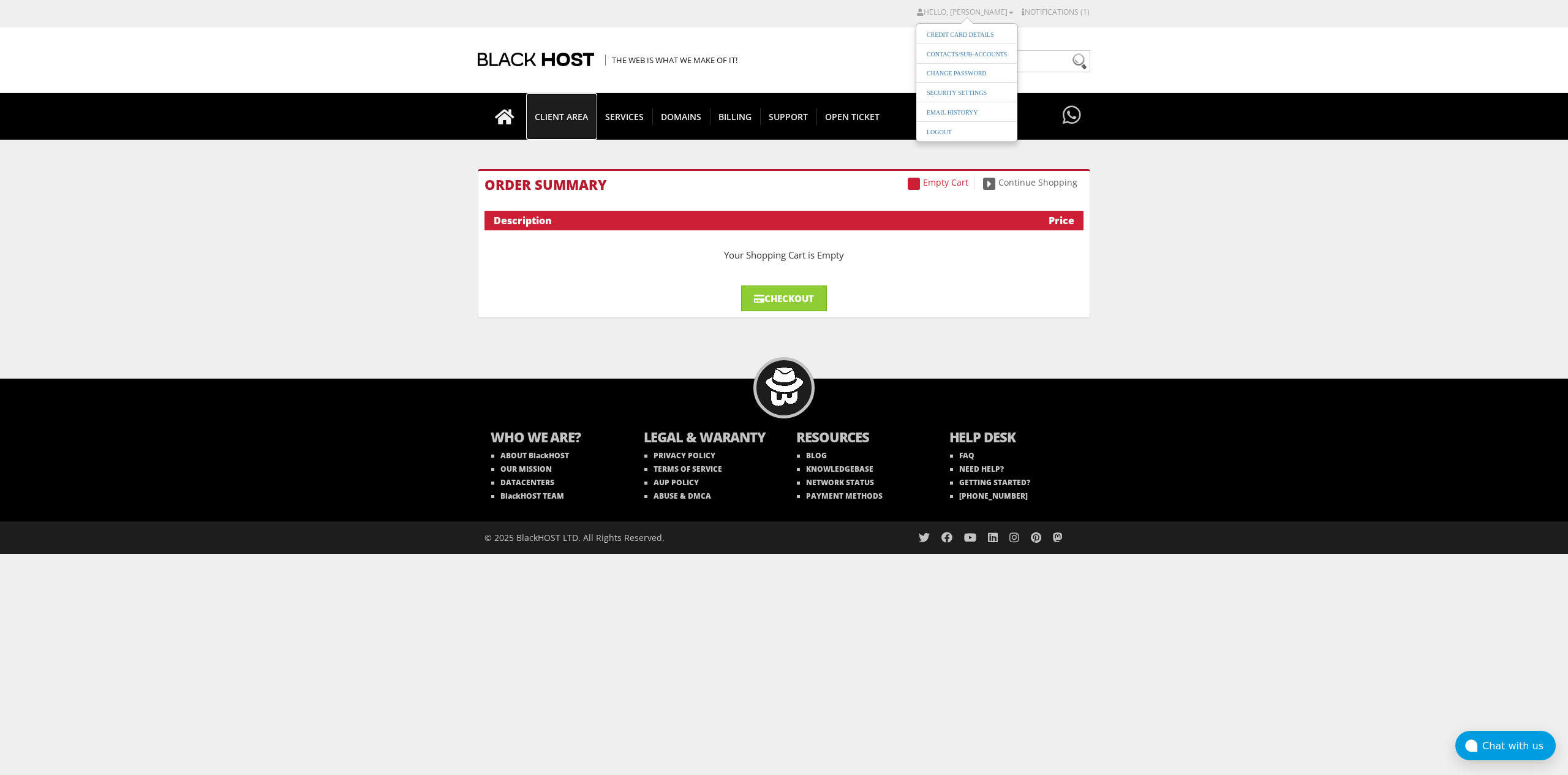
click at [548, 120] on span "CLIENT AREA" at bounding box center [561, 116] width 70 height 16
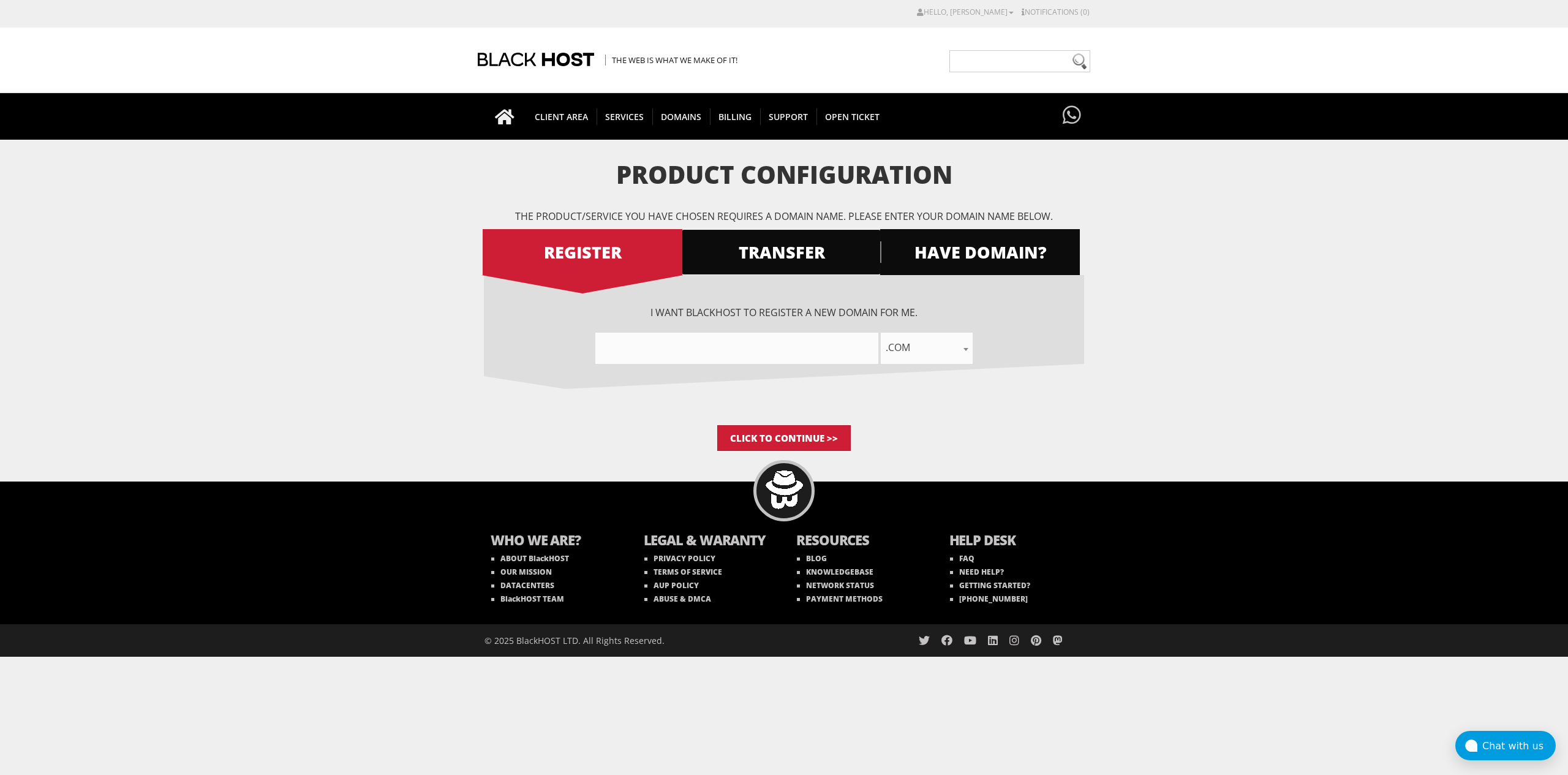
click at [764, 258] on span "TRANSFER" at bounding box center [781, 252] width 199 height 22
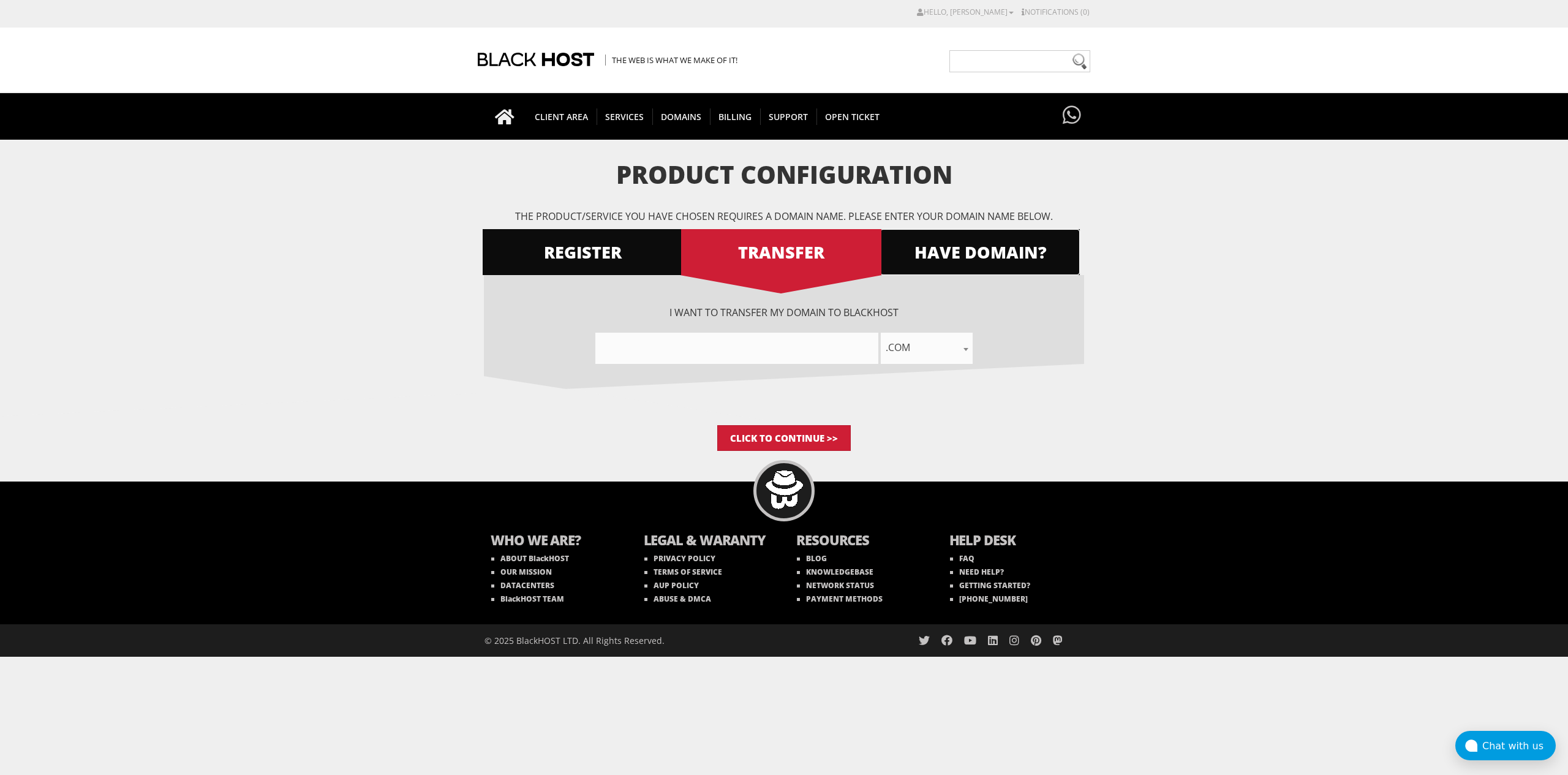
click at [930, 257] on span "HAVE DOMAIN?" at bounding box center [980, 252] width 199 height 22
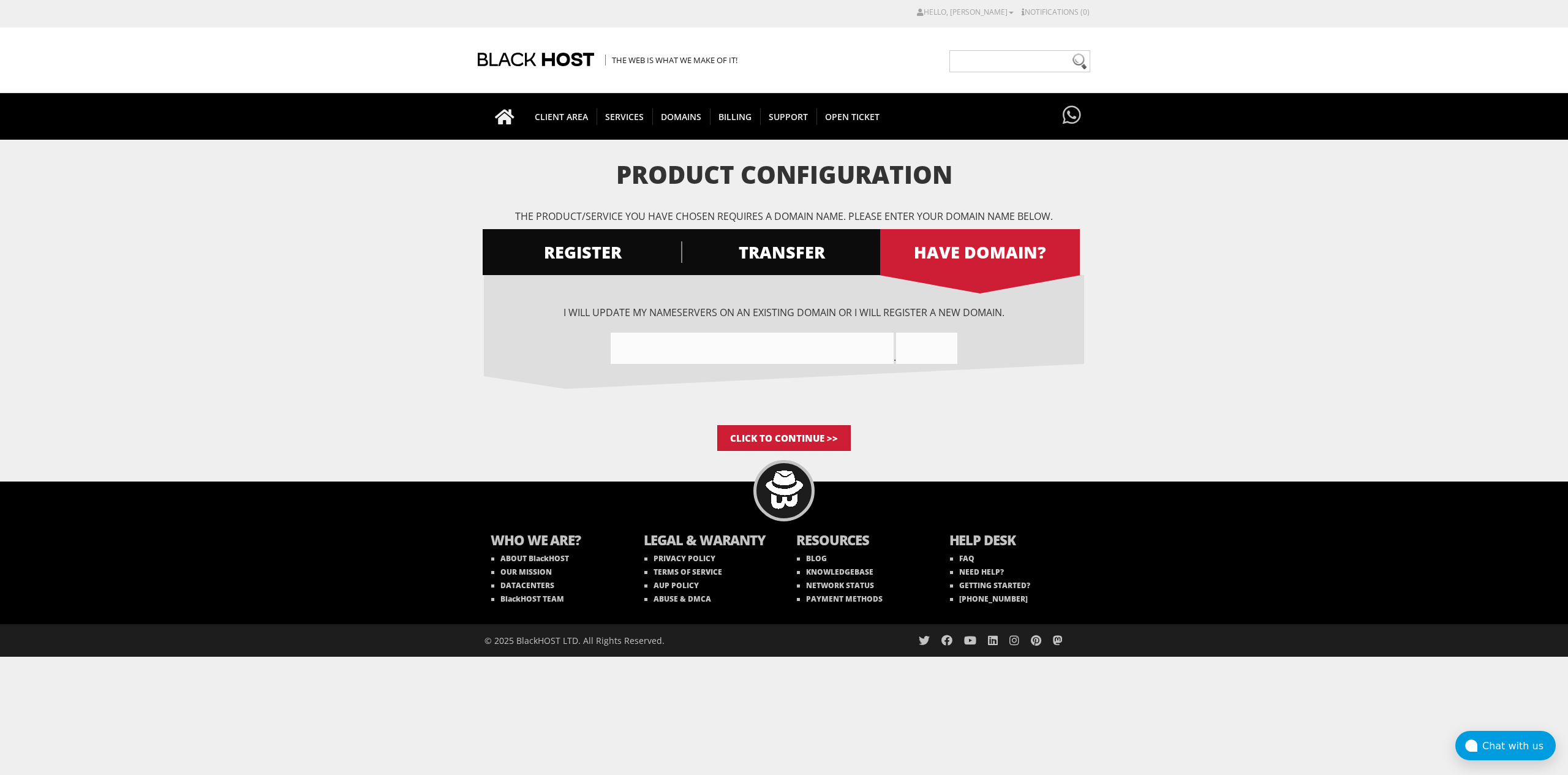
click at [693, 352] on input"] "text" at bounding box center [752, 348] width 283 height 31
type input"] "heyiva"
type input "com"
click at [760, 433] on input "Click to Continue >>" at bounding box center [784, 437] width 134 height 25
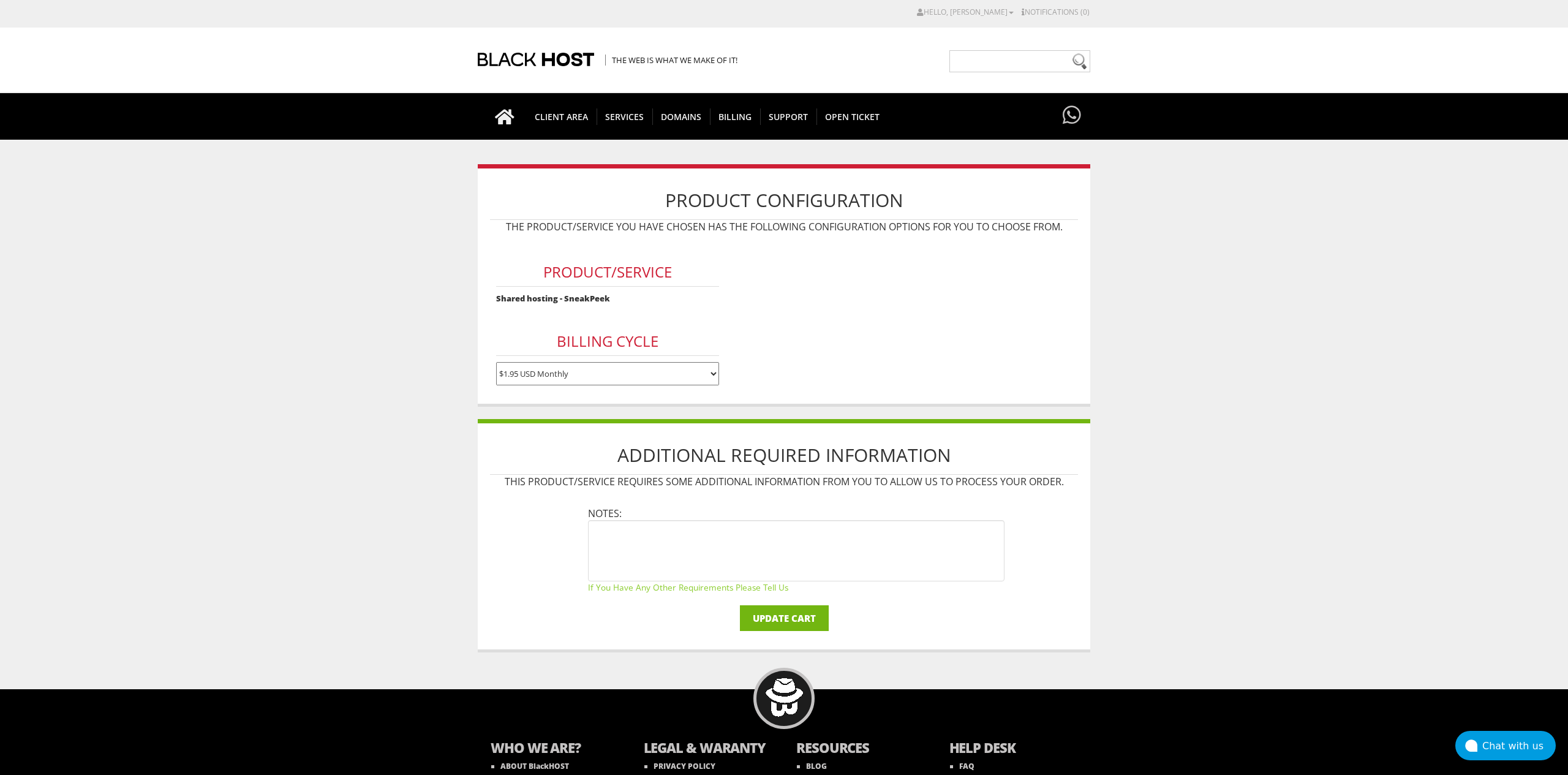
click at [767, 614] on input "Update Cart" at bounding box center [784, 617] width 89 height 25
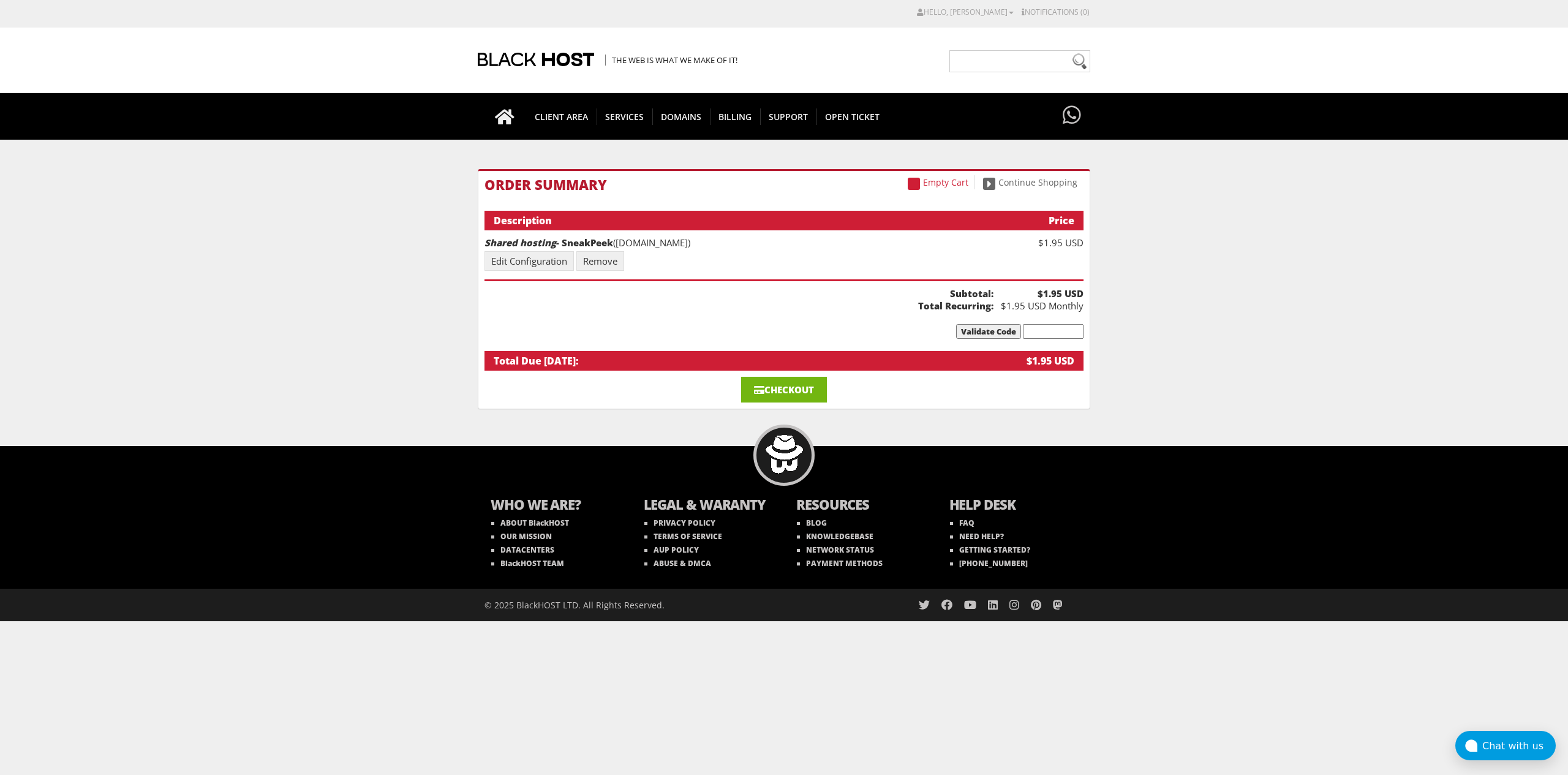
click at [781, 389] on link "Checkout" at bounding box center [784, 389] width 86 height 25
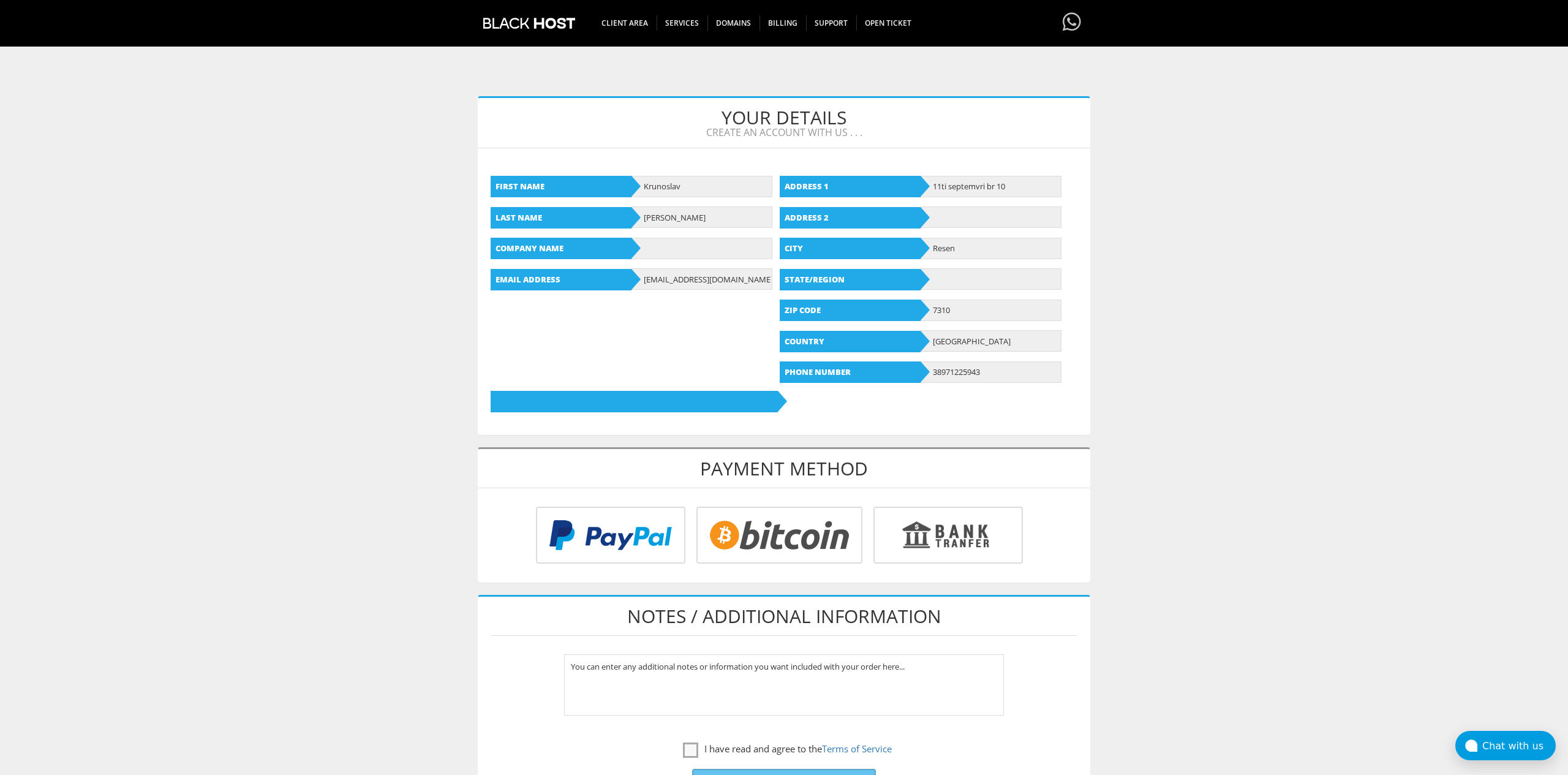
scroll to position [178, 0]
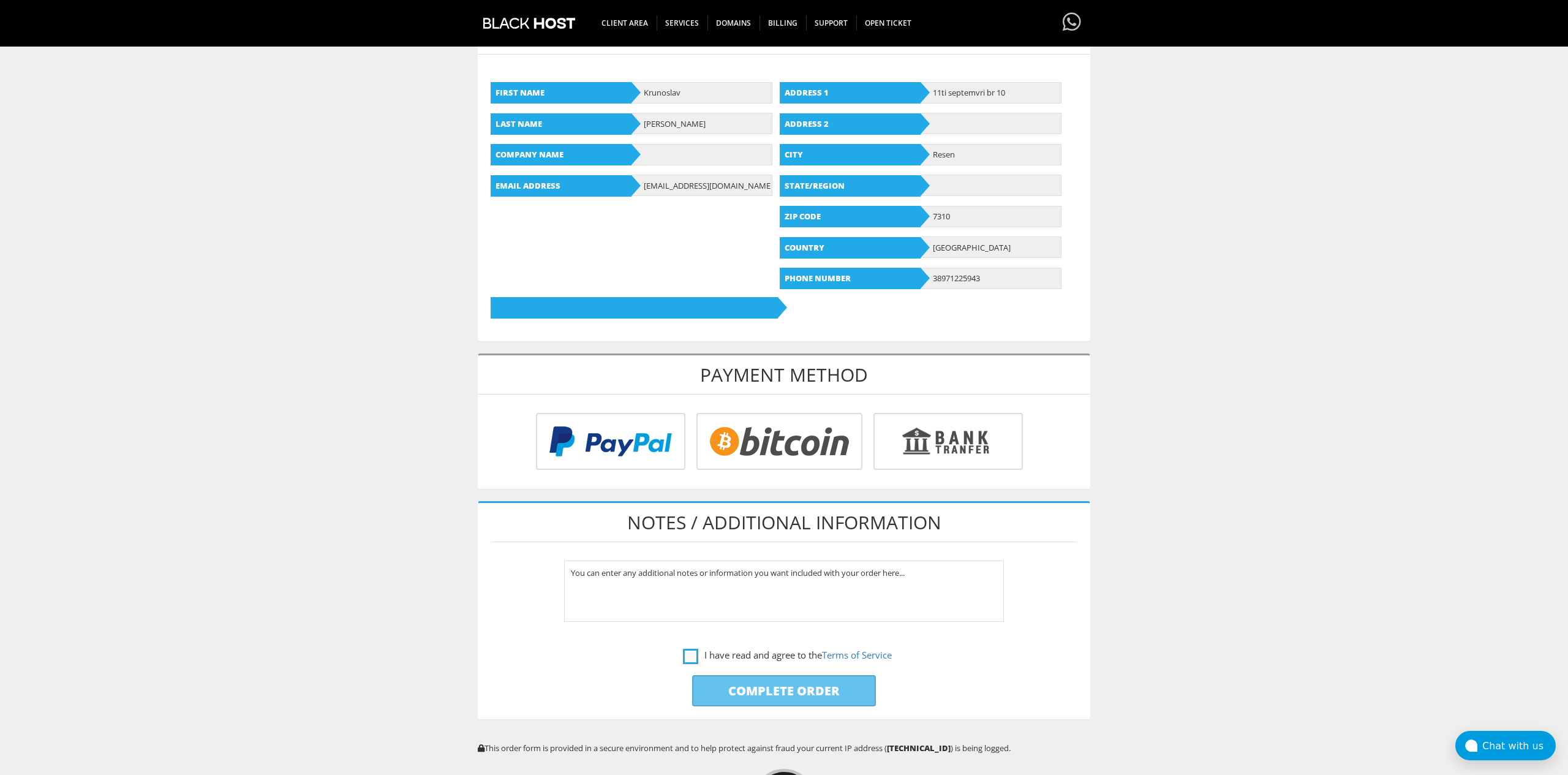
type input "stefanovskikruno@gmail.com"
drag, startPoint x: 685, startPoint y: 657, endPoint x: 703, endPoint y: 673, distance: 24.1
click at [685, 657] on label "I have read and agree to the Terms of Service" at bounding box center [787, 655] width 209 height 15
checkbox input "true"
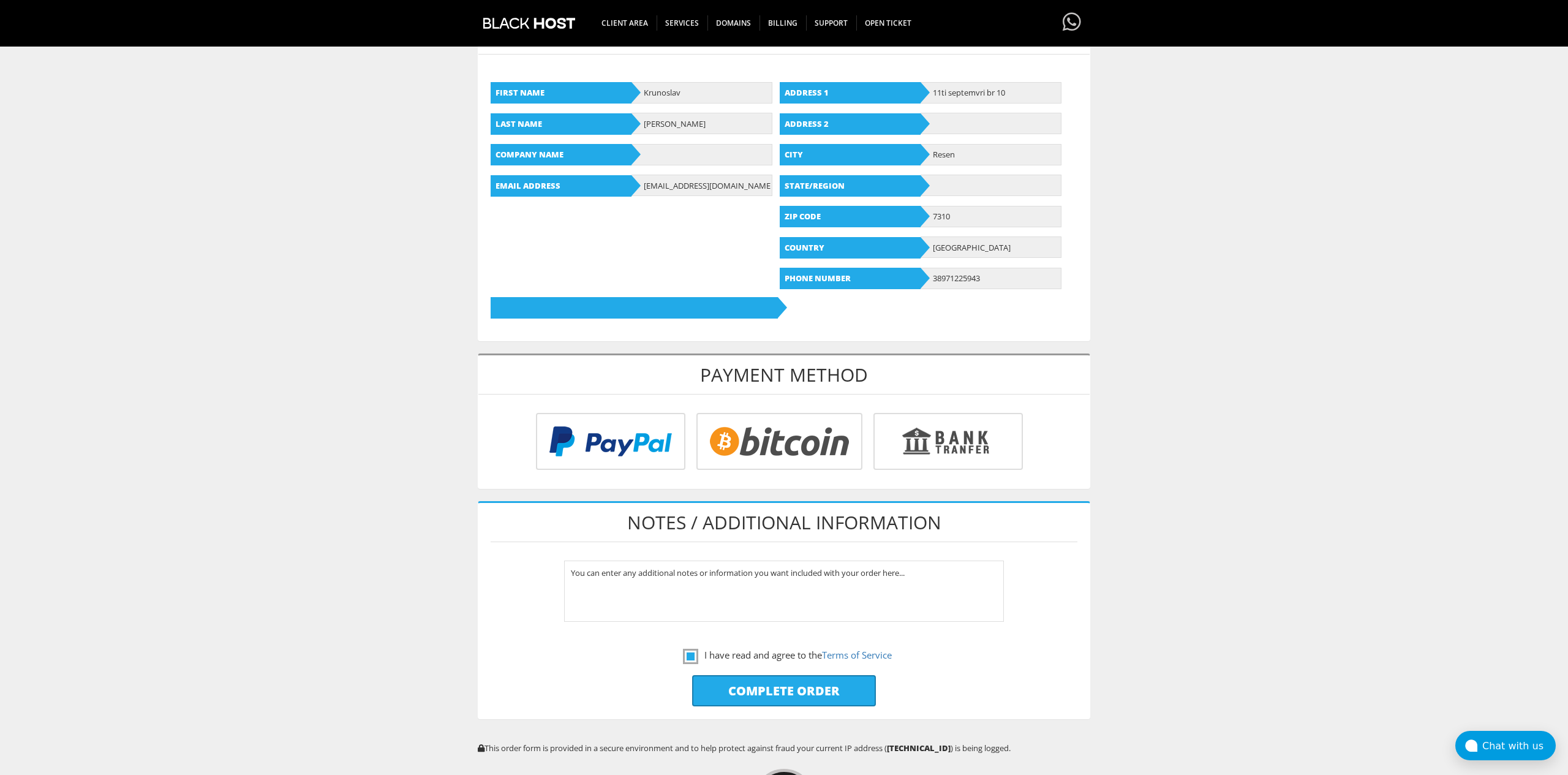
click at [684, 450] on input "radio" at bounding box center [608, 444] width 149 height 57
radio input "true"
click at [764, 686] on input "Complete Order" at bounding box center [784, 690] width 184 height 31
type input "Please Wait..."
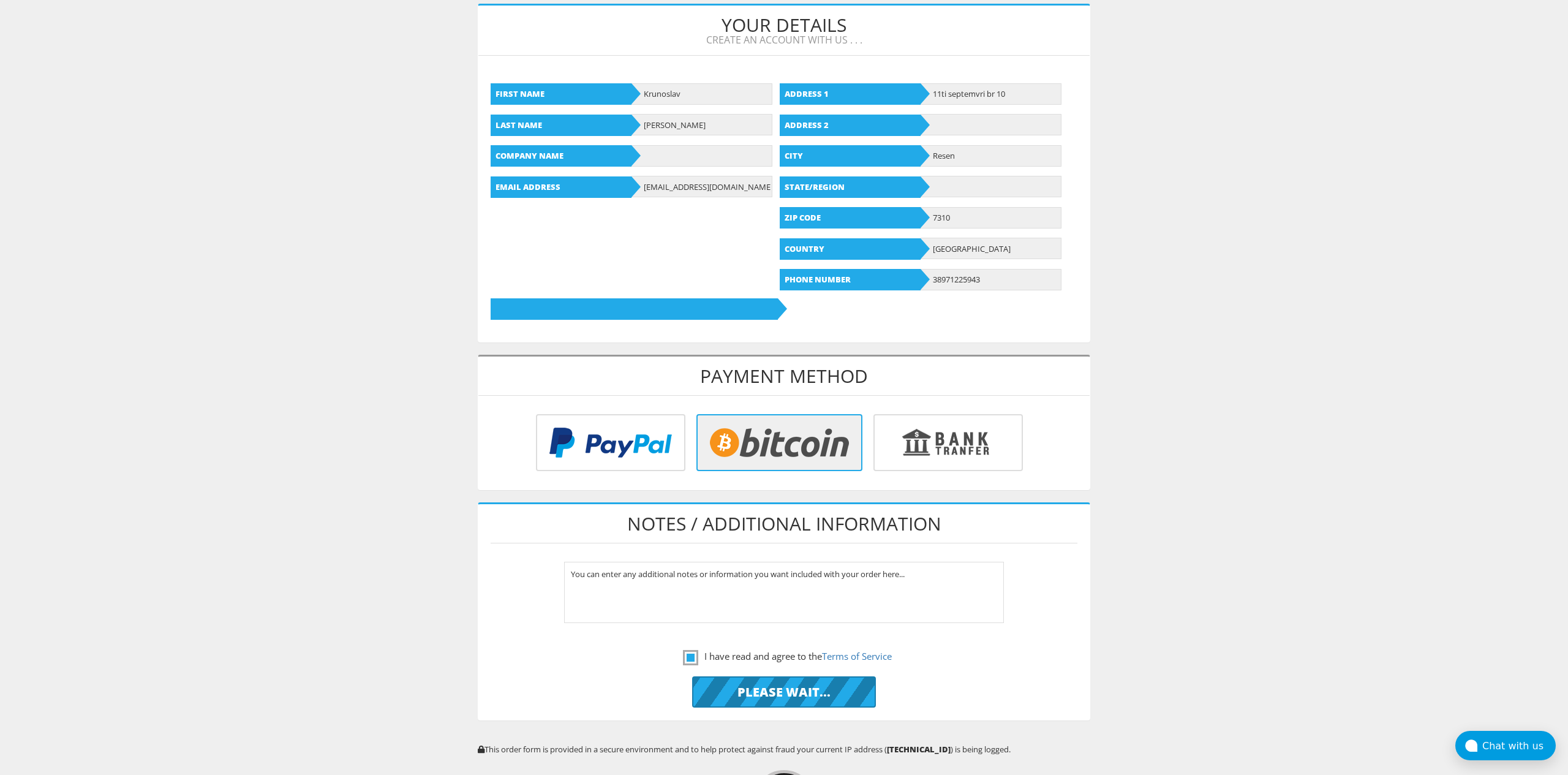
scroll to position [0, 0]
